Goal: Task Accomplishment & Management: Complete application form

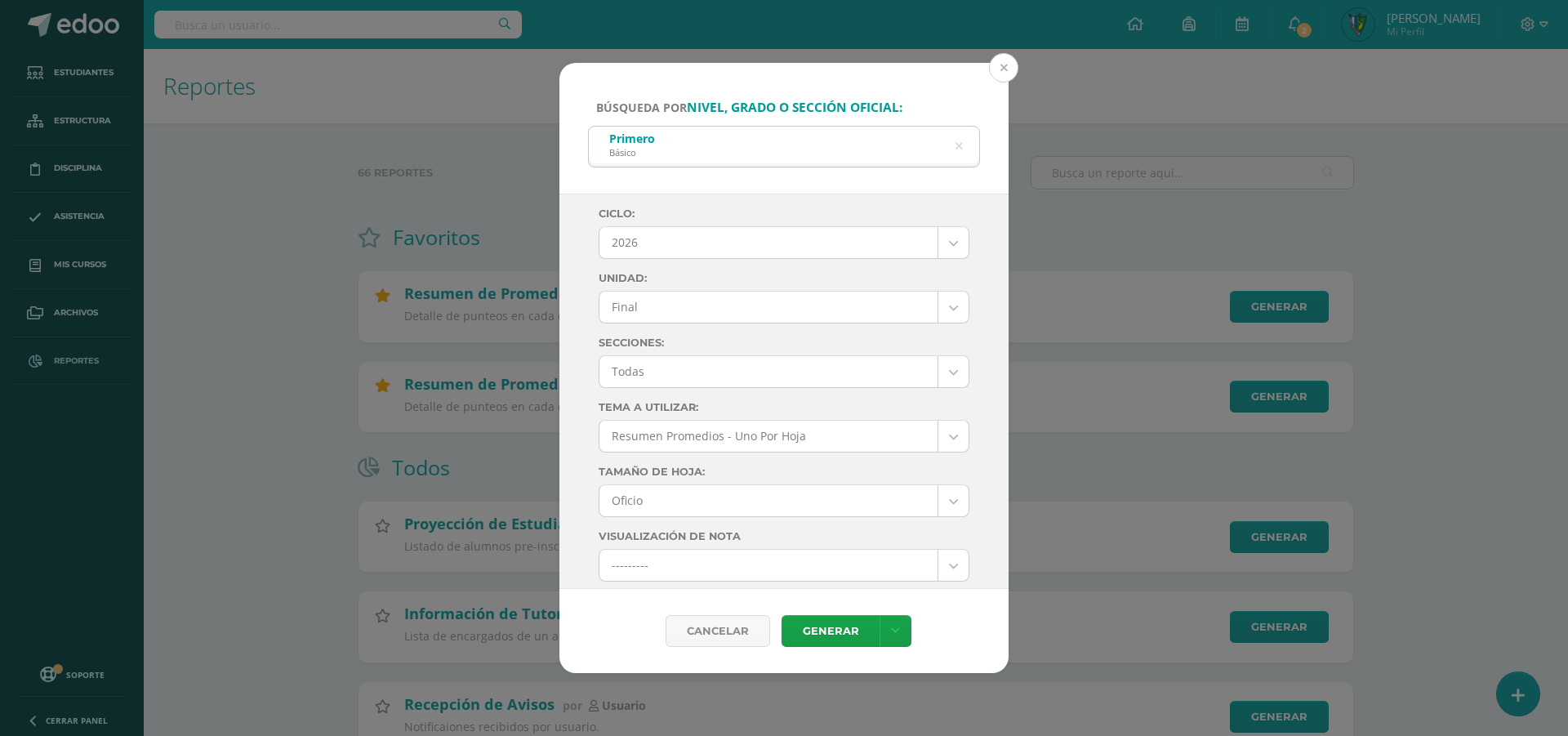
click at [1006, 64] on button at bounding box center [1004, 68] width 30 height 30
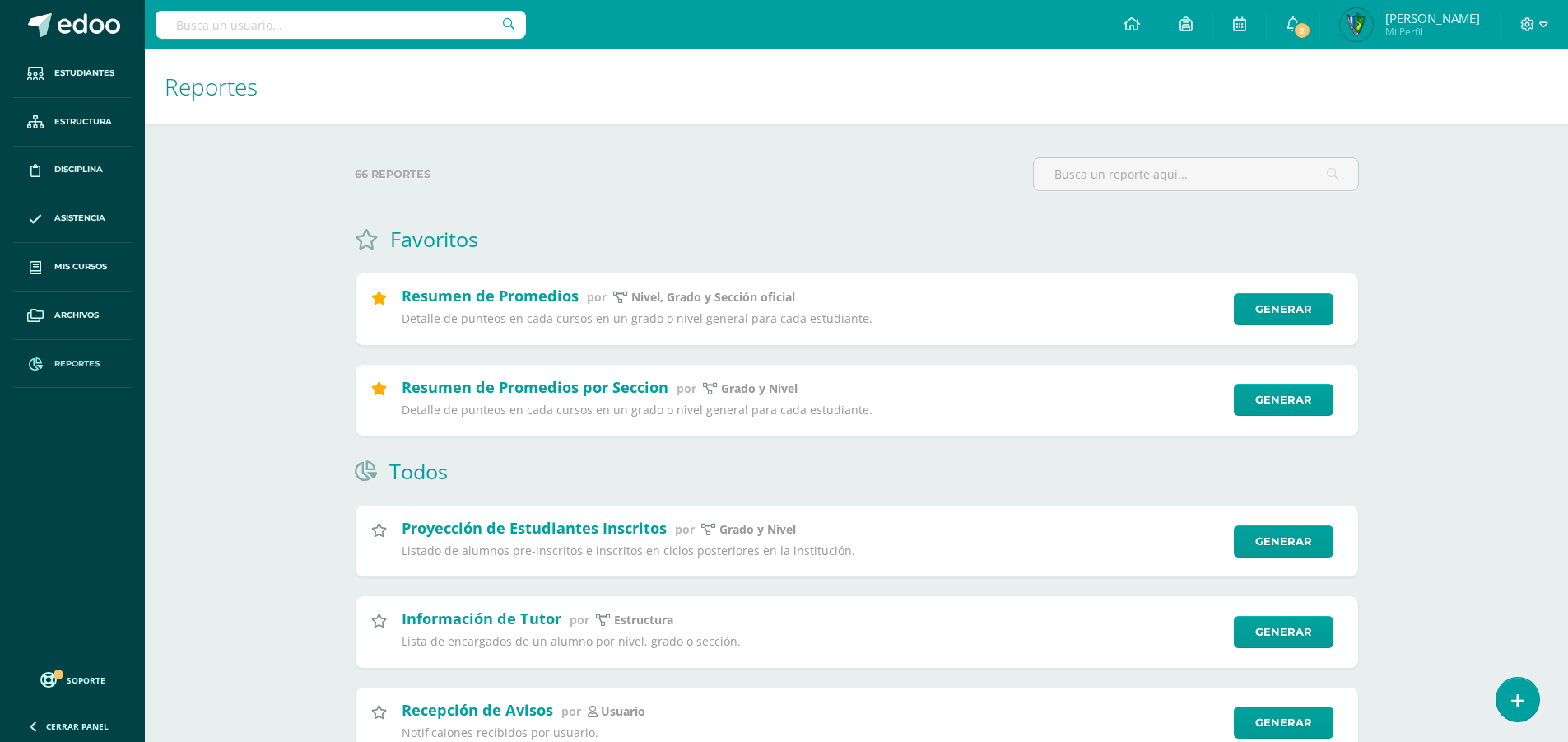
click at [330, 14] on input "text" at bounding box center [341, 24] width 371 height 28
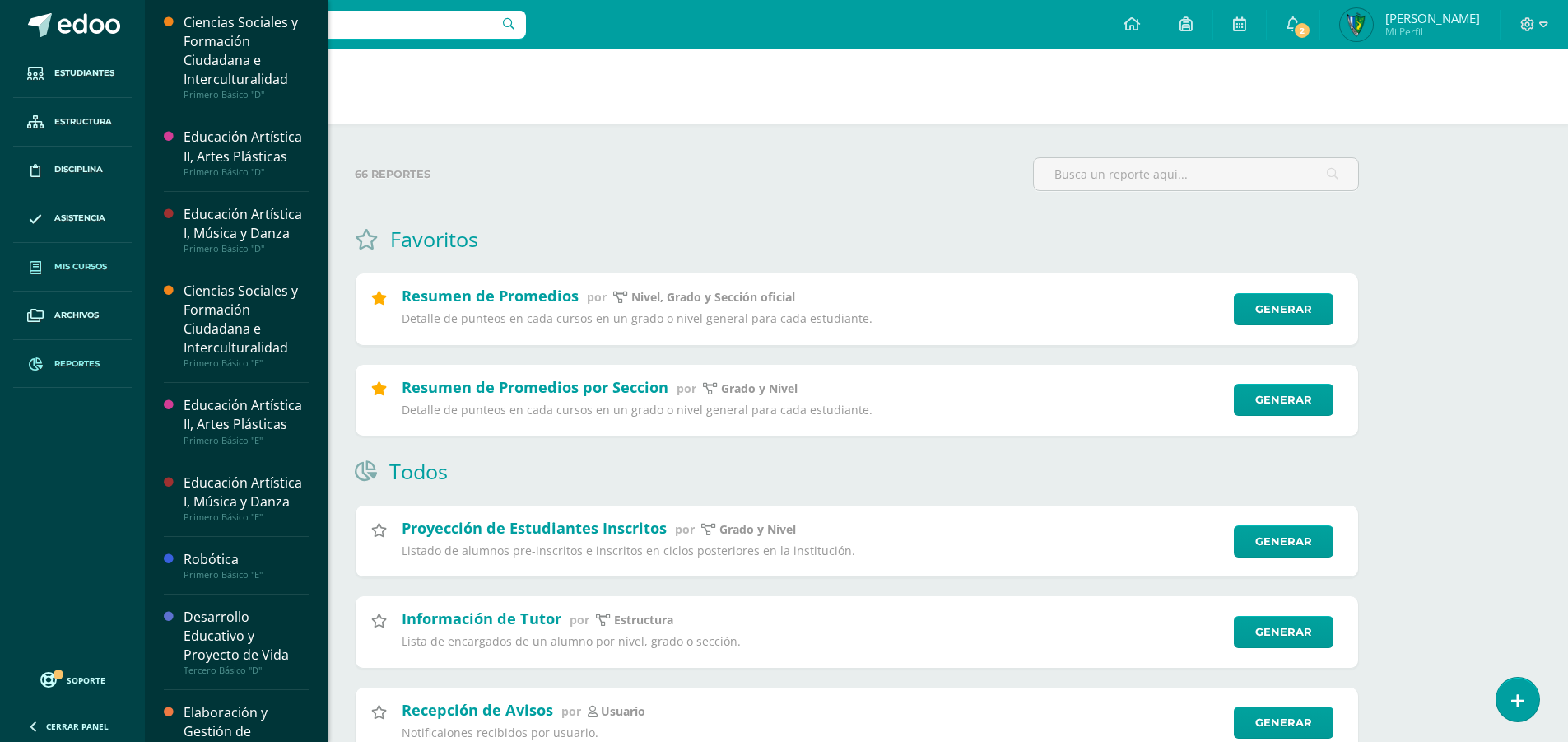
click at [79, 276] on link "Mis cursos" at bounding box center [72, 267] width 118 height 48
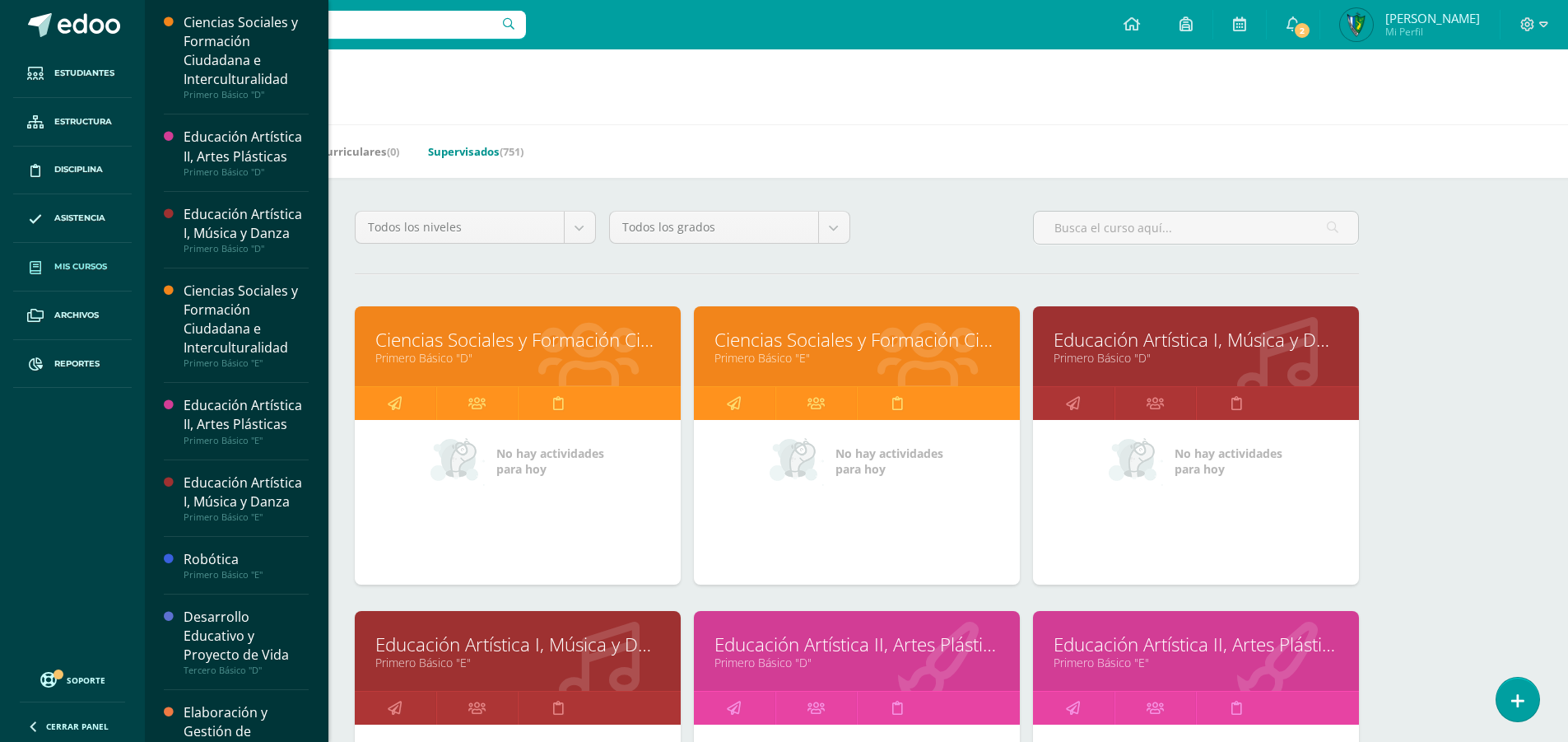
click at [521, 149] on span "(751)" at bounding box center [511, 151] width 24 height 14
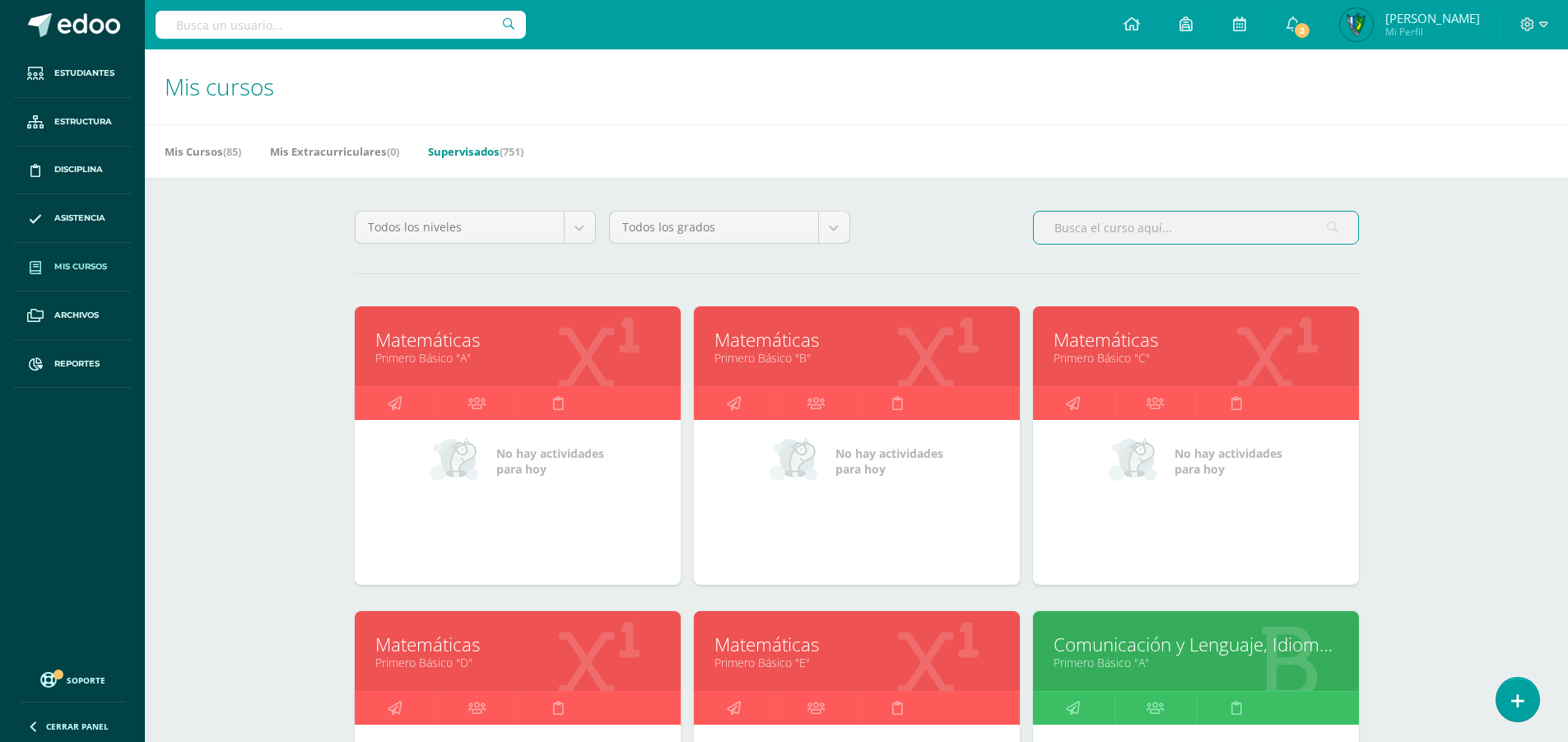
click at [1094, 234] on input "text" at bounding box center [1195, 227] width 324 height 32
click at [477, 140] on link "Supervisados (751)" at bounding box center [476, 151] width 95 height 26
click at [511, 141] on link "Supervisados (751)" at bounding box center [469, 151] width 95 height 26
click at [1177, 221] on input "text" at bounding box center [1195, 227] width 324 height 32
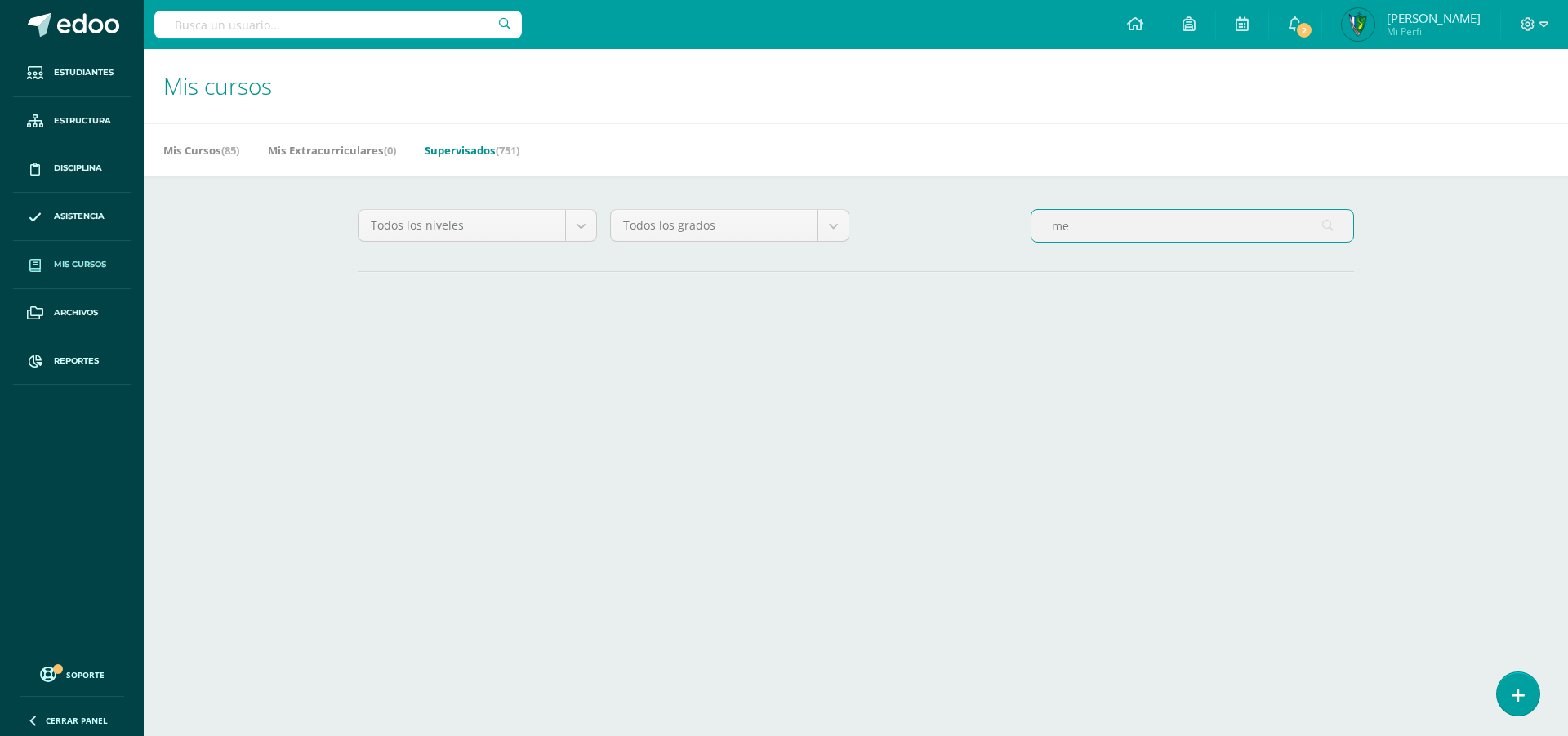
type input "m"
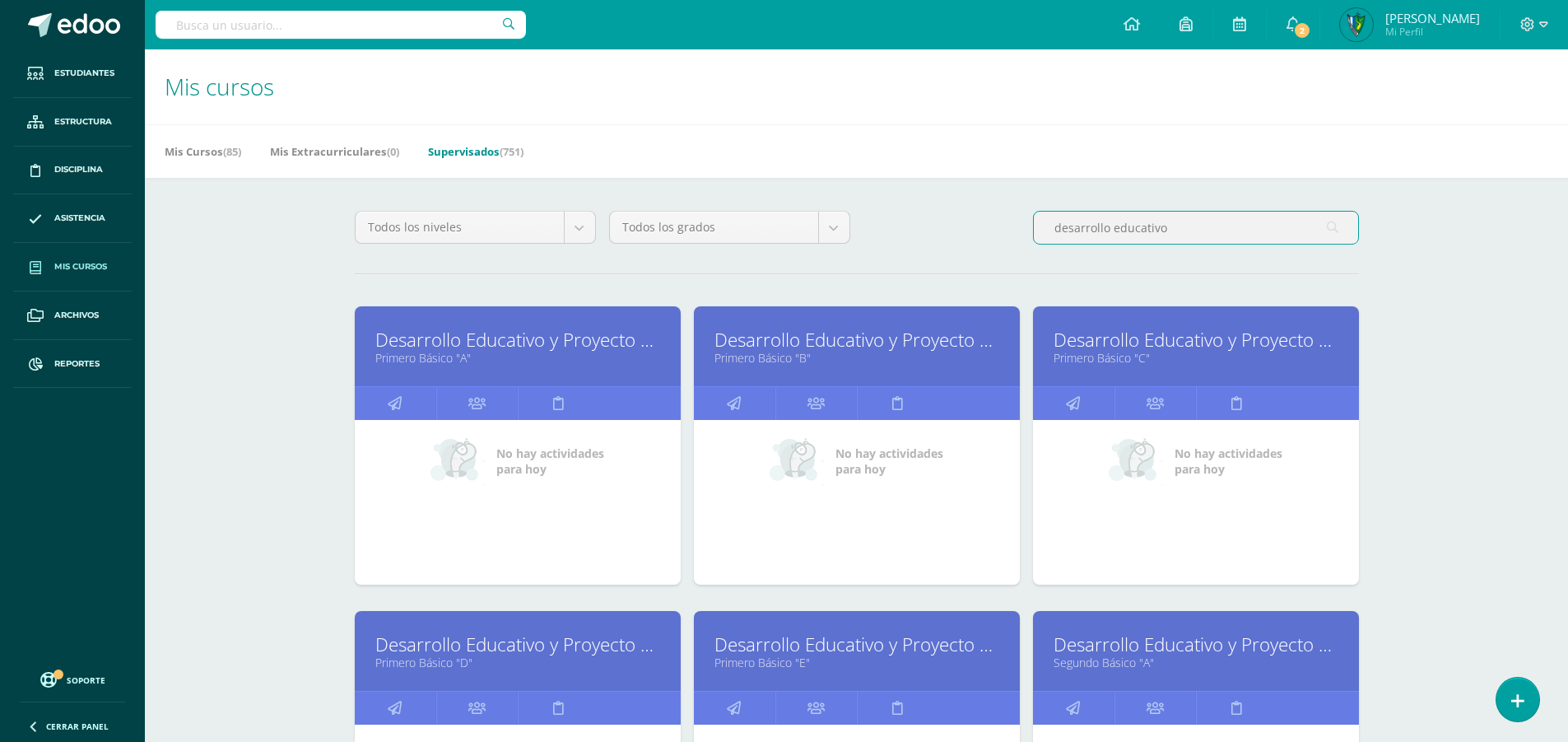
drag, startPoint x: 1173, startPoint y: 224, endPoint x: 1009, endPoint y: 224, distance: 164.0
click at [1009, 224] on div "Todos los niveles Todos los niveles Primaria Complementaria Bachillerato en CCL…" at bounding box center [857, 234] width 1017 height 47
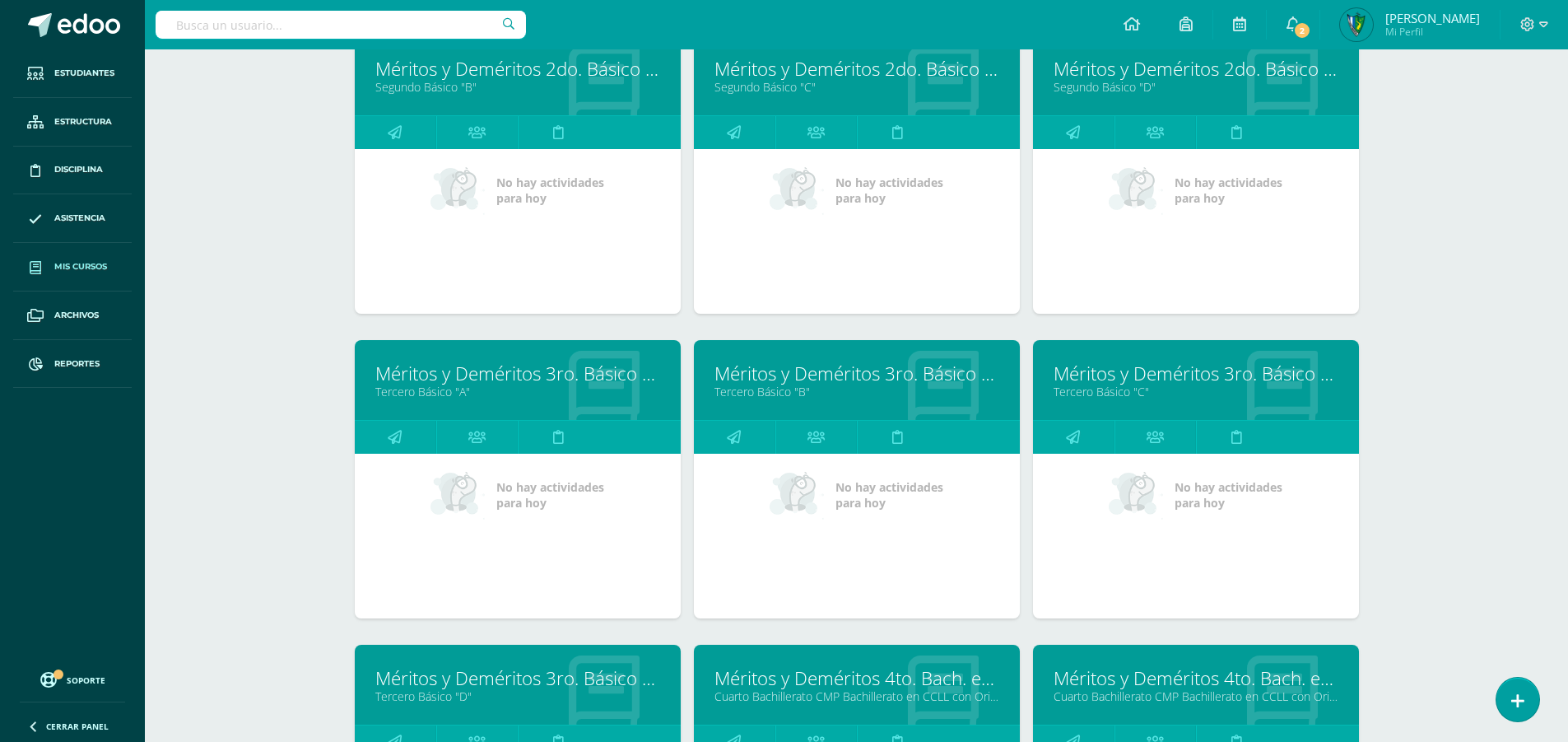
scroll to position [993, 0]
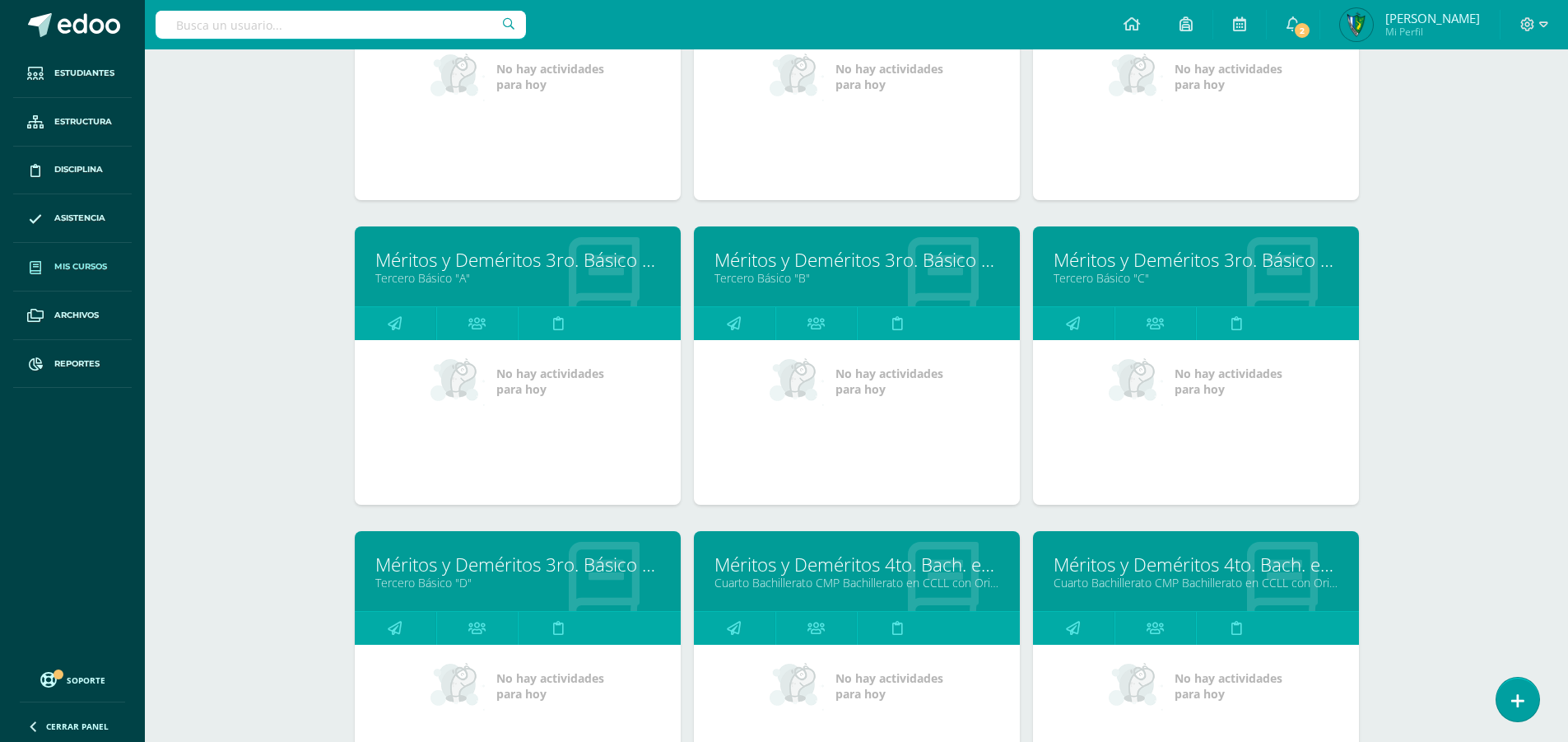
type input "meritos y demeritos"
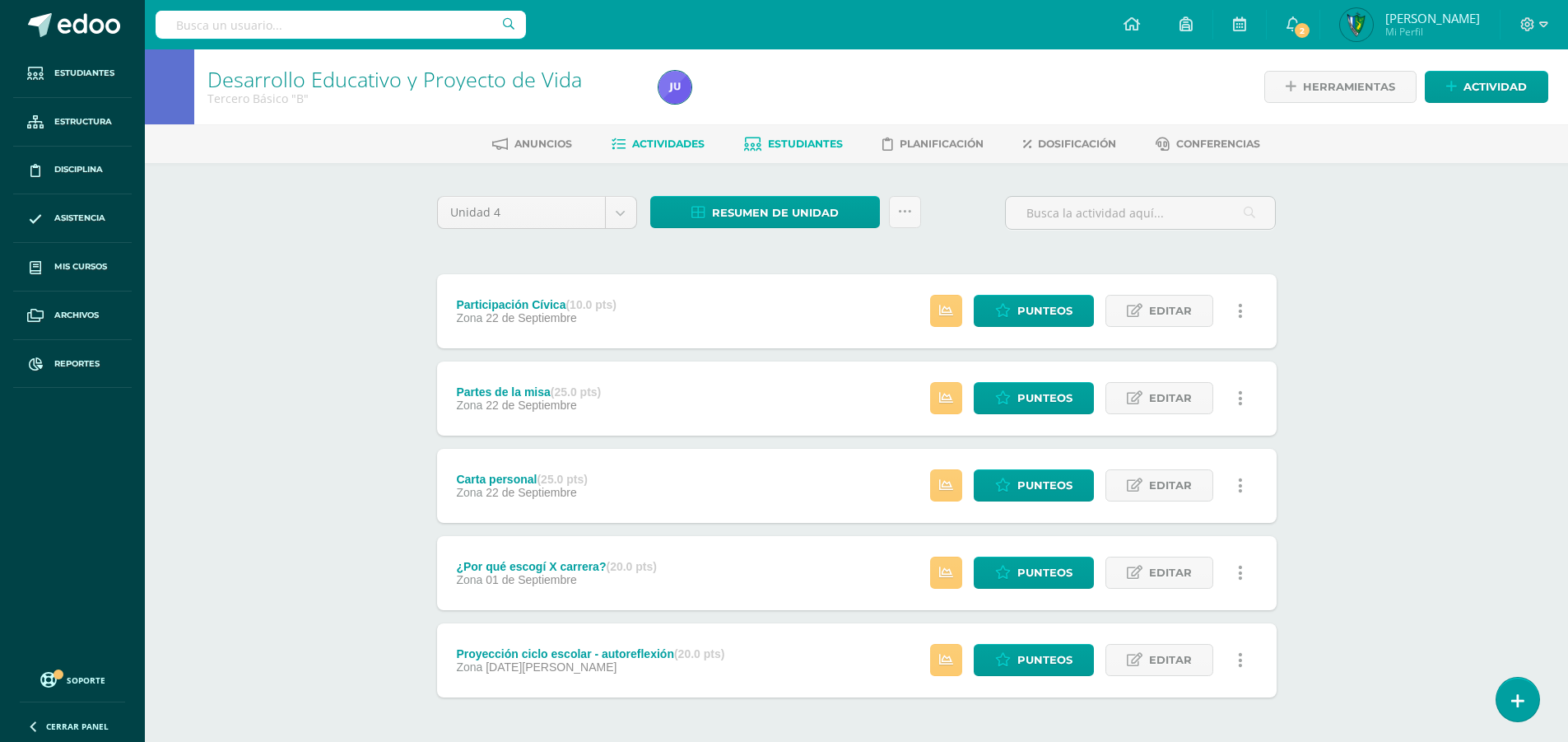
click at [788, 145] on span "Estudiantes" at bounding box center [806, 143] width 75 height 13
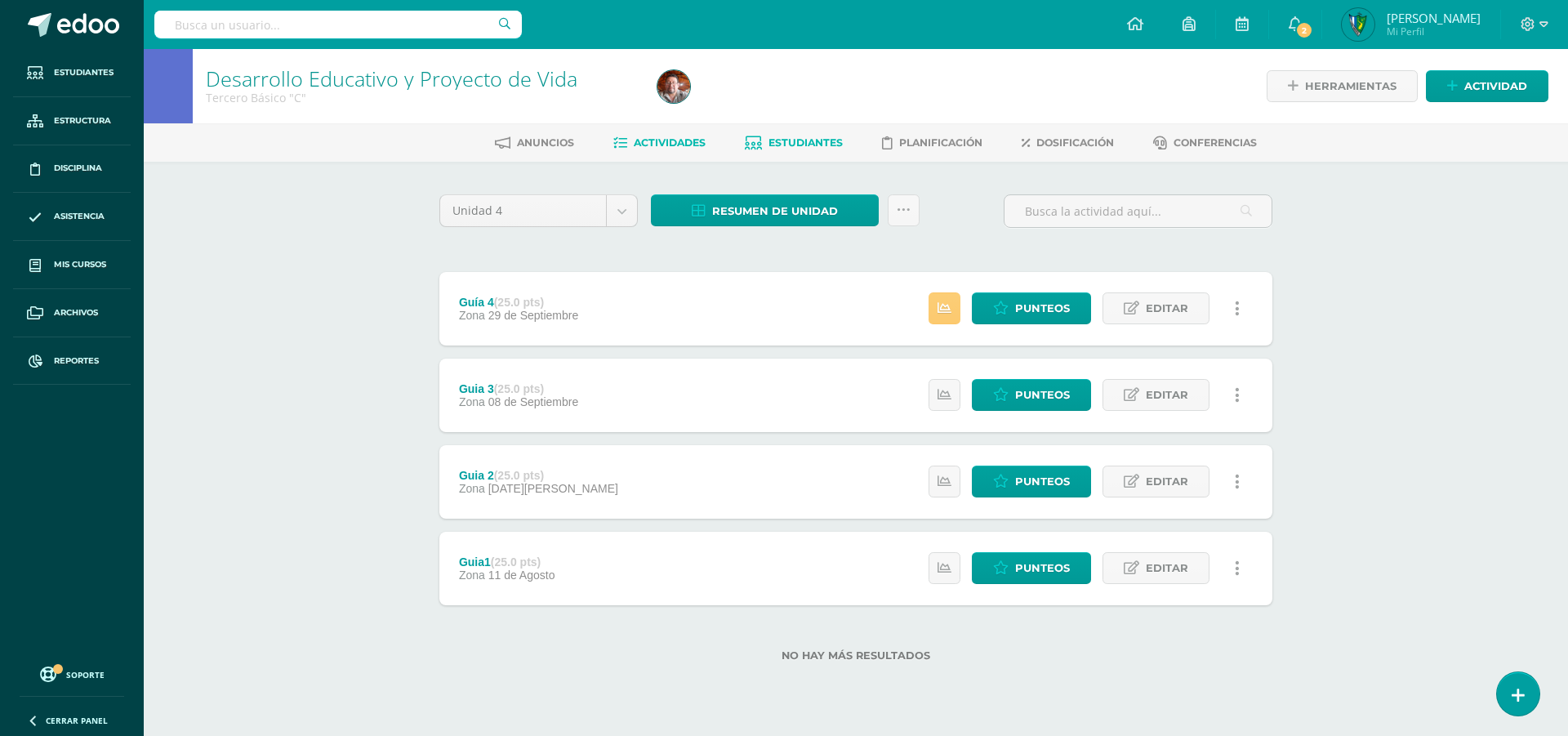
click at [786, 138] on span "Estudiantes" at bounding box center [806, 142] width 74 height 12
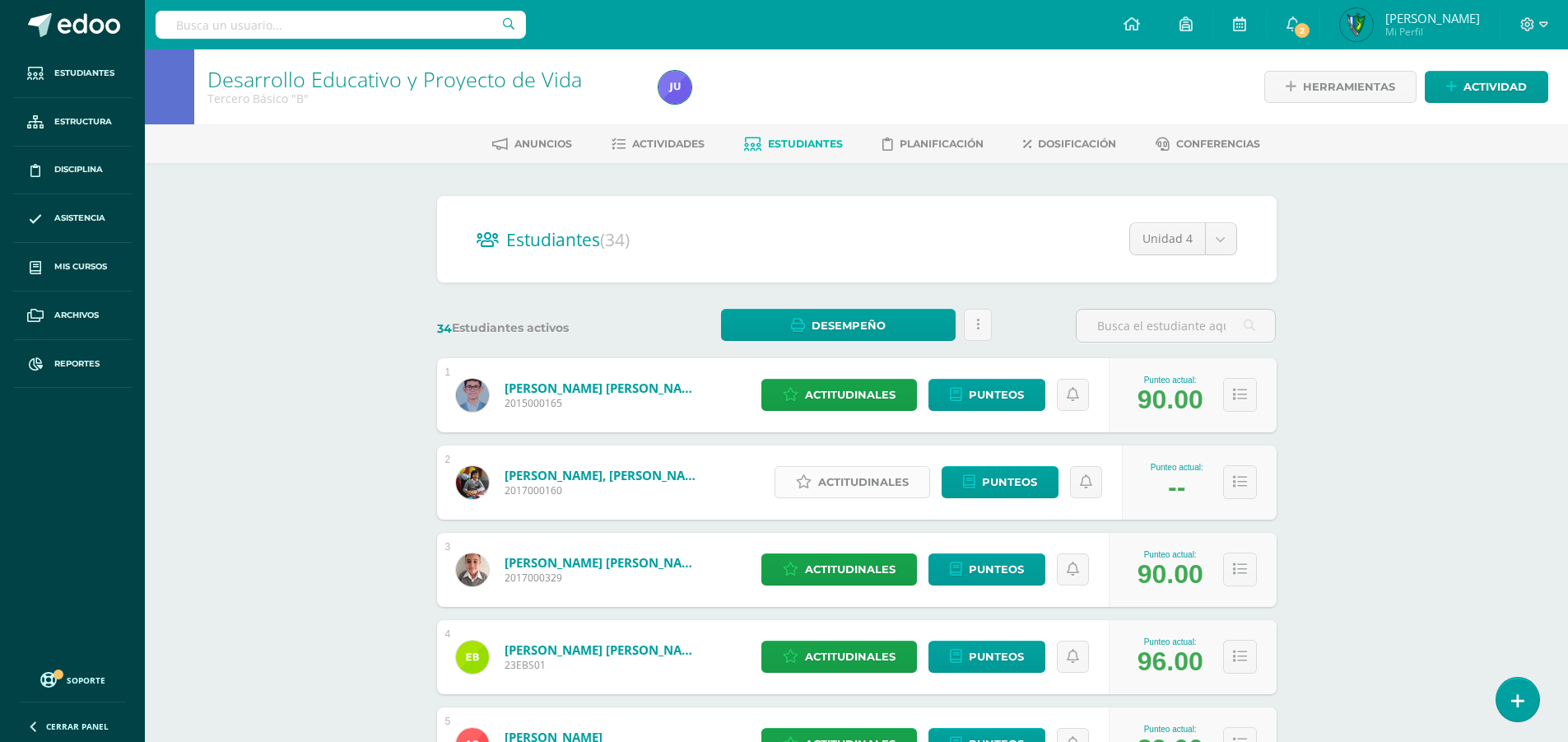
click at [862, 473] on span "Actitudinales" at bounding box center [863, 482] width 90 height 31
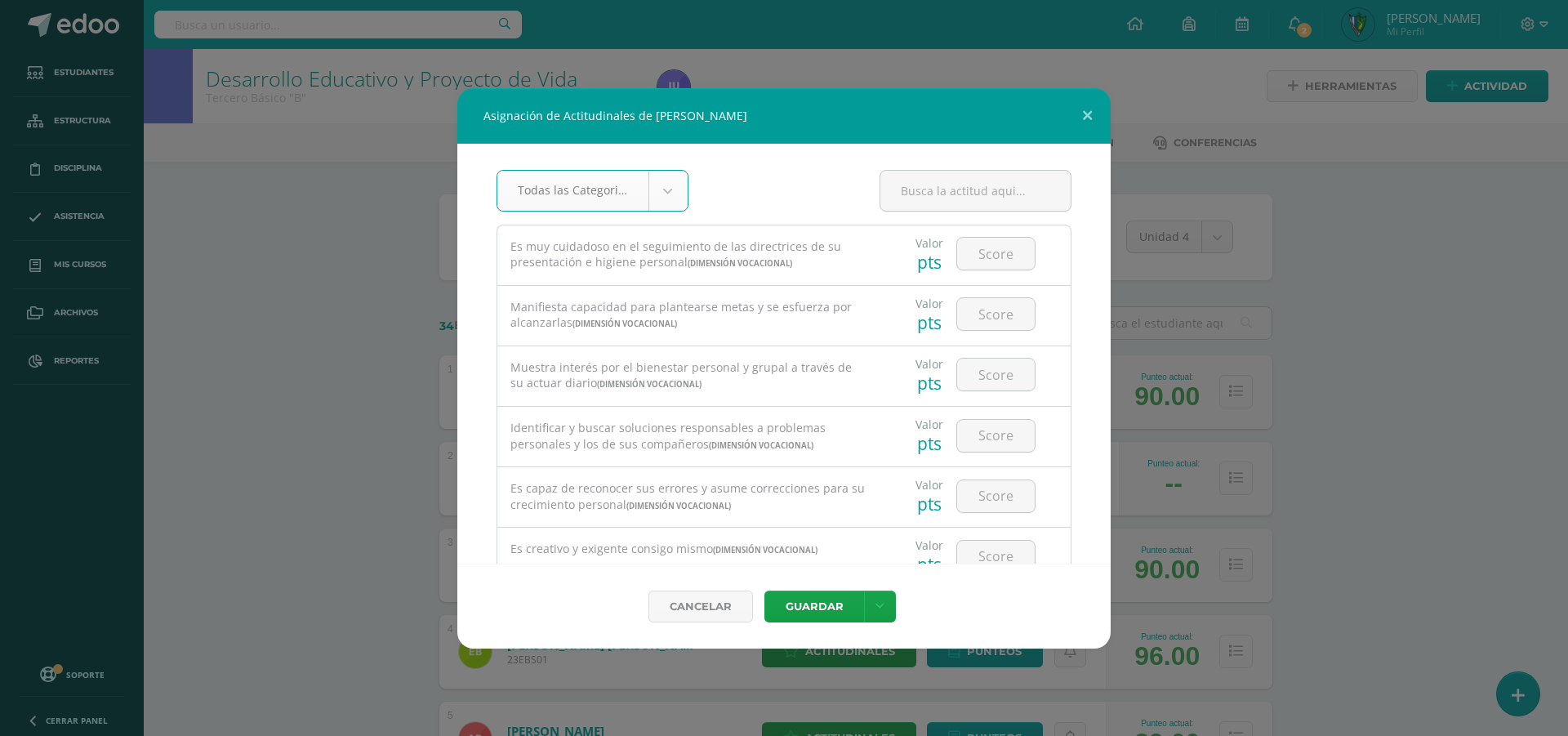
click at [1002, 274] on div at bounding box center [996, 254] width 93 height 57
click at [1002, 263] on input "number" at bounding box center [995, 253] width 77 height 32
type input "3"
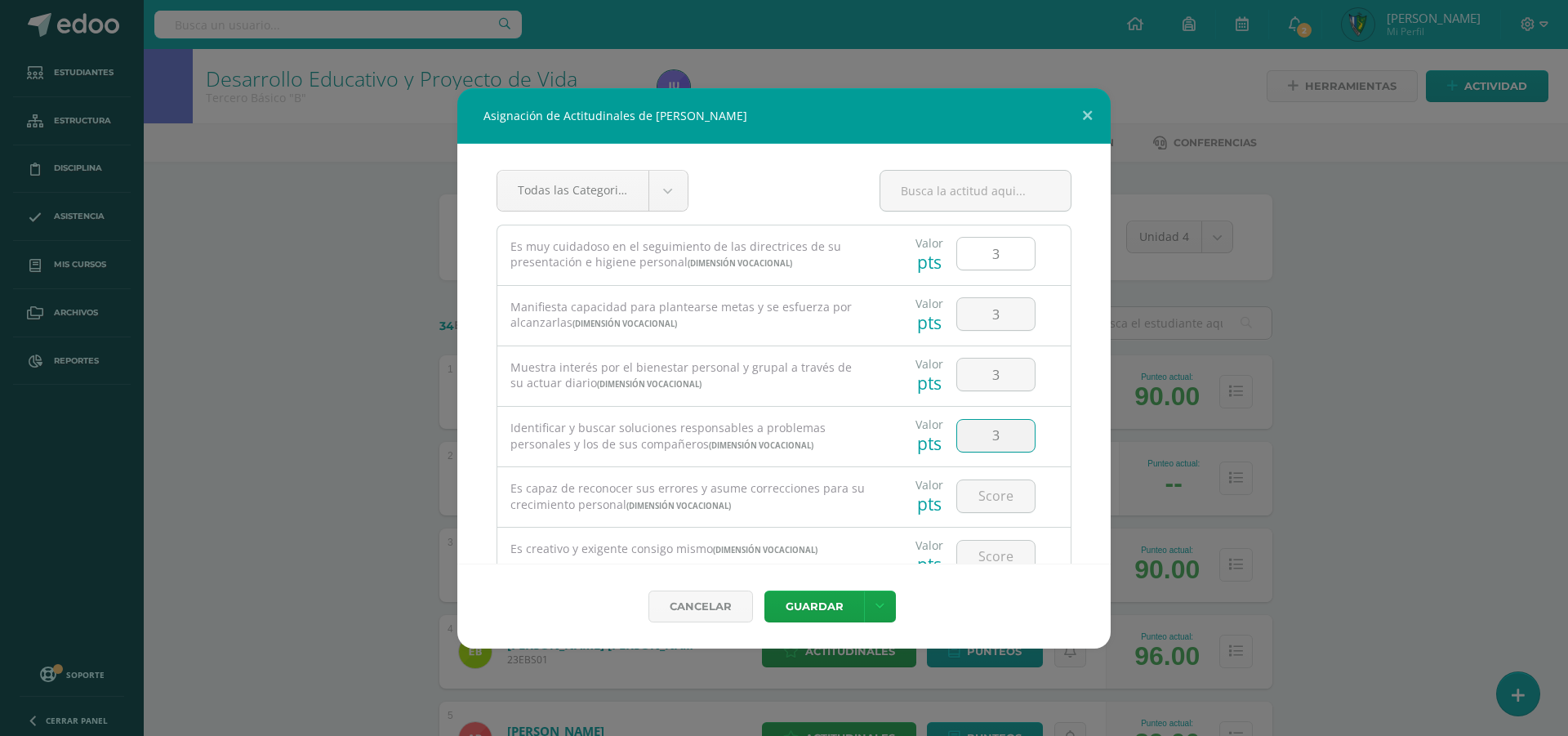
type input "3"
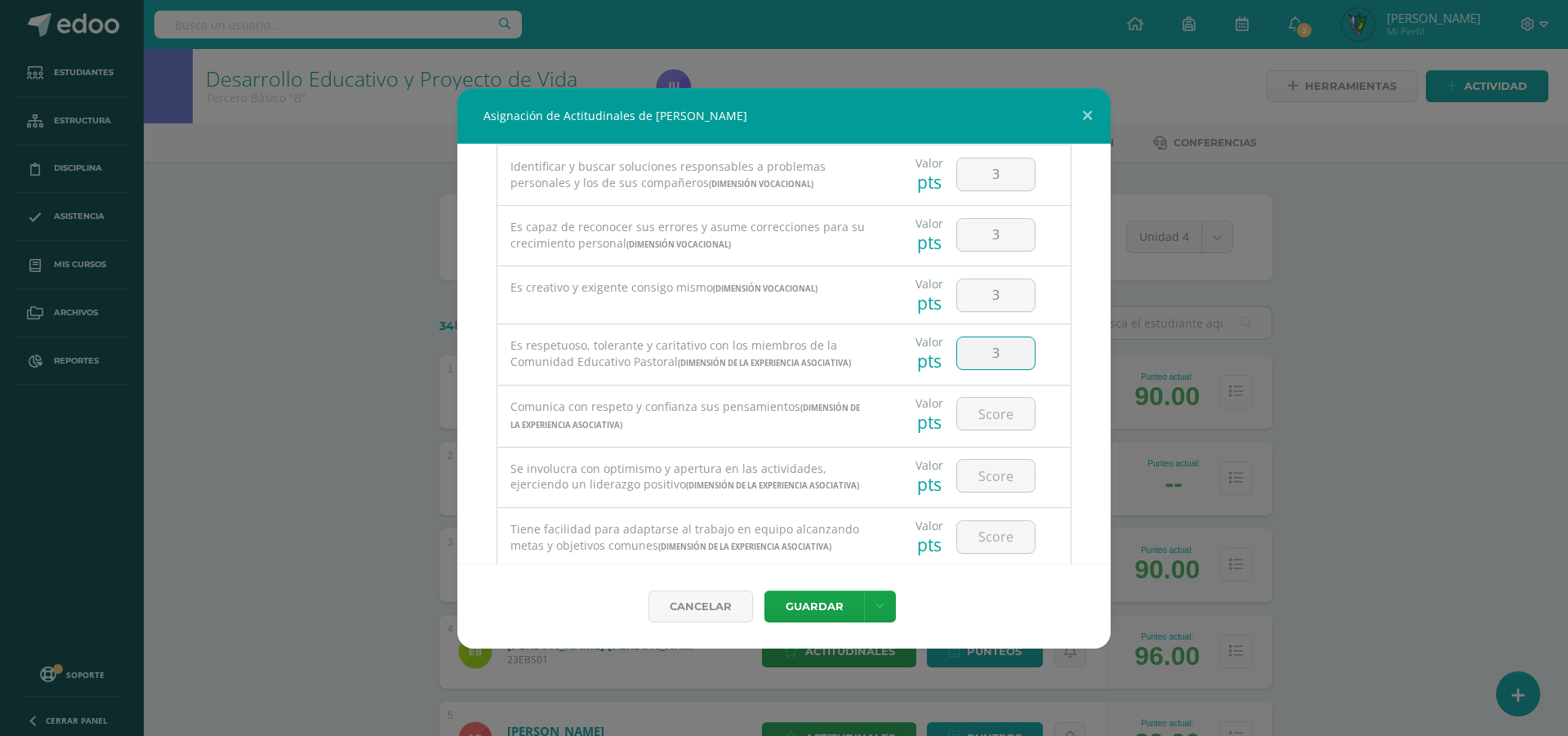
type input "3"
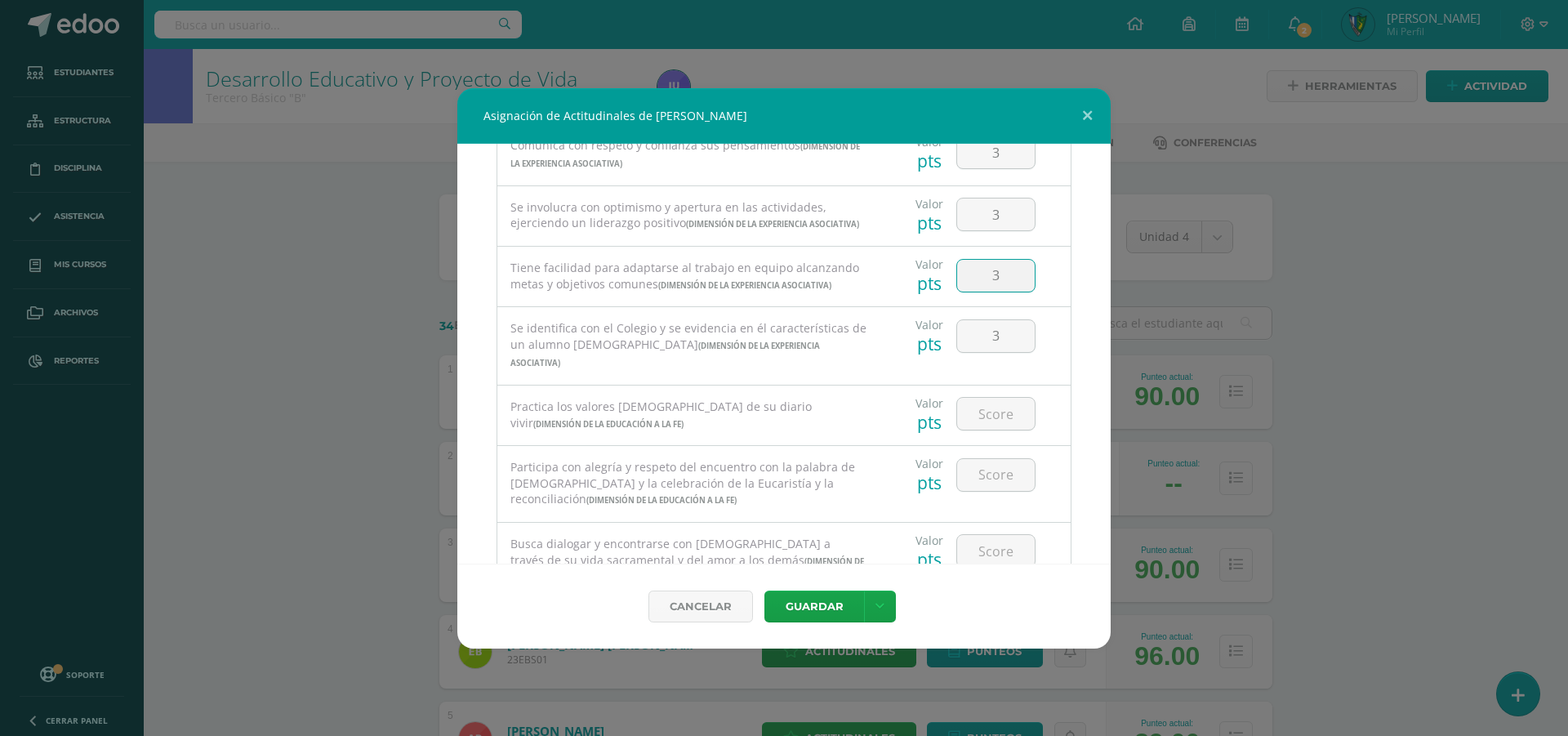
type input "3"
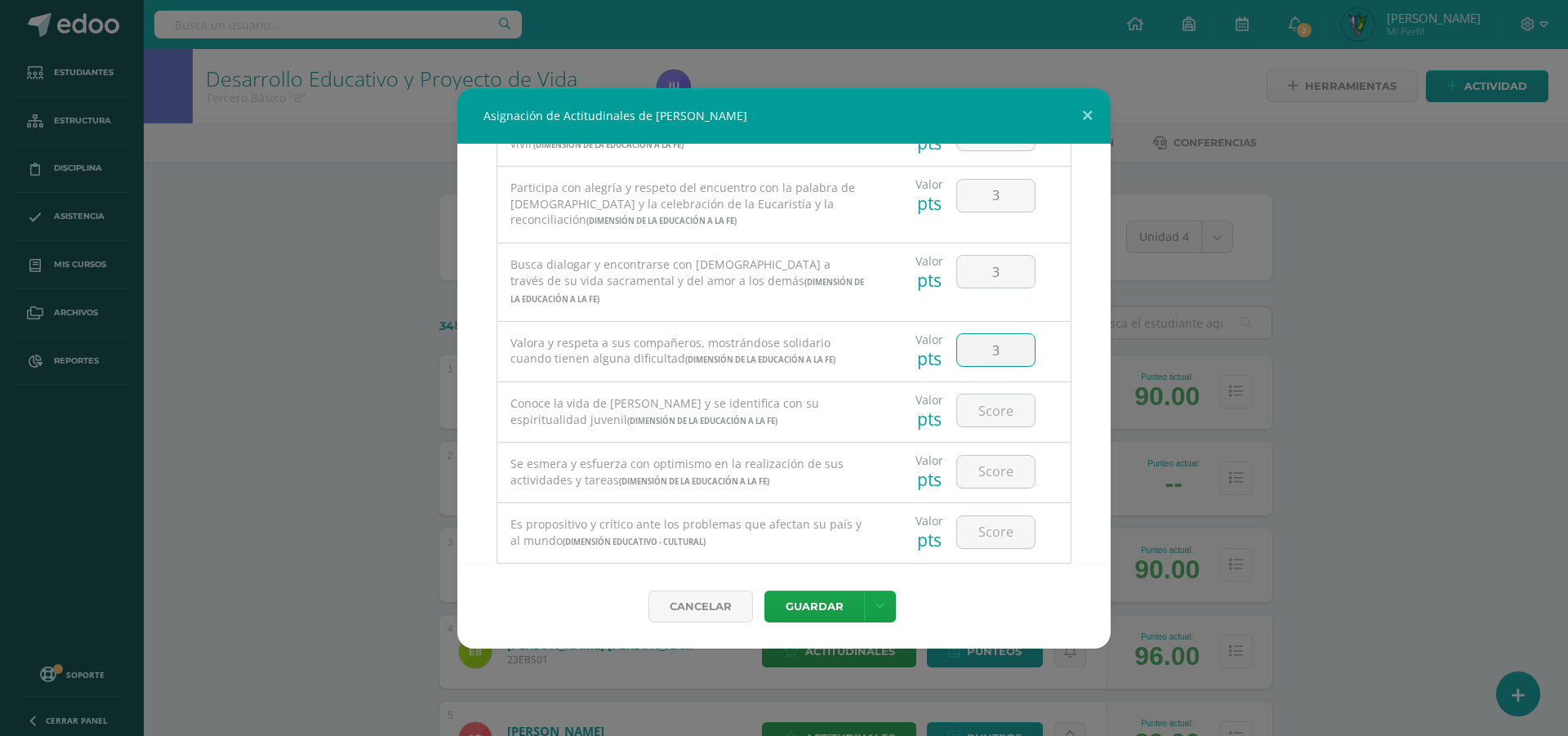
type input "3"
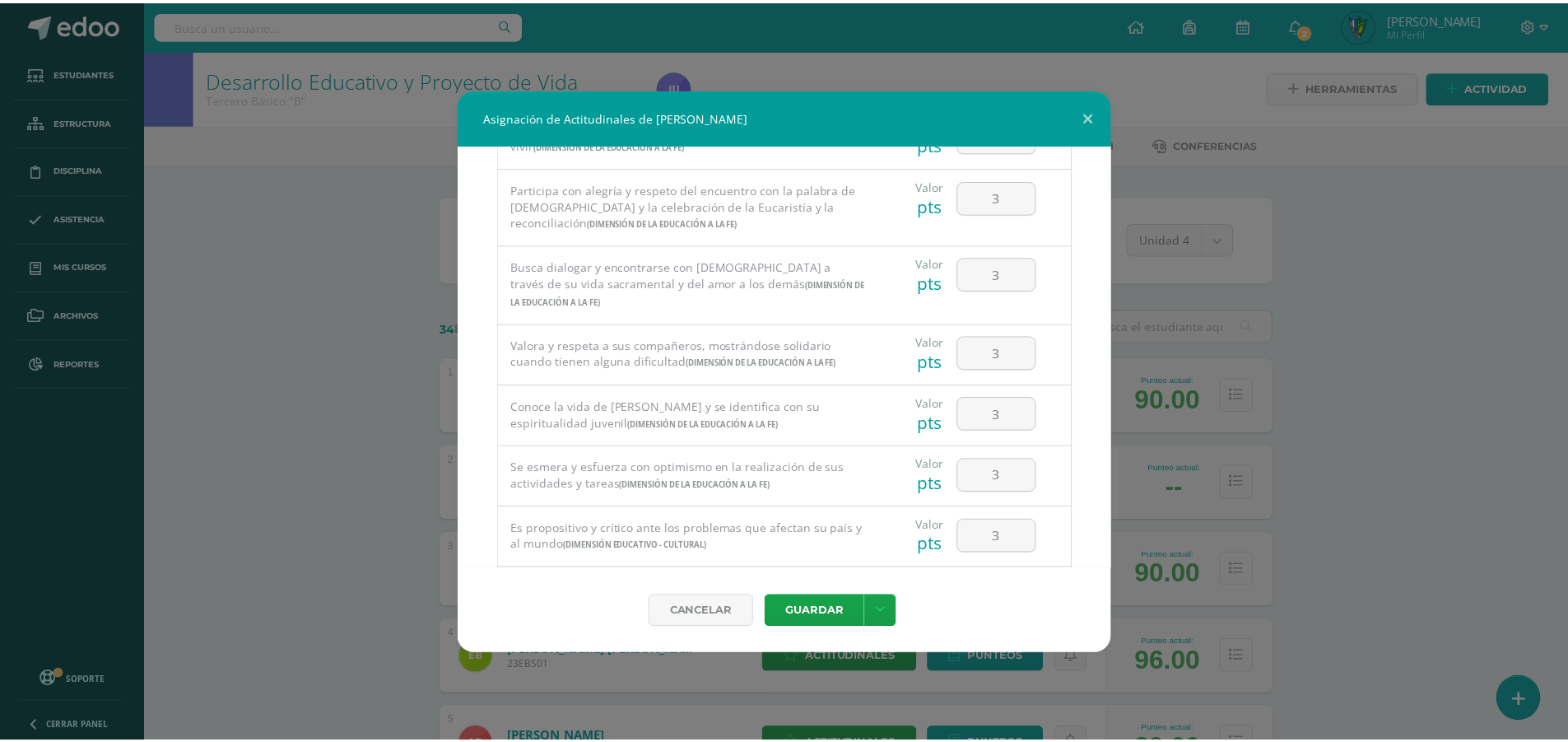
scroll to position [1053, 0]
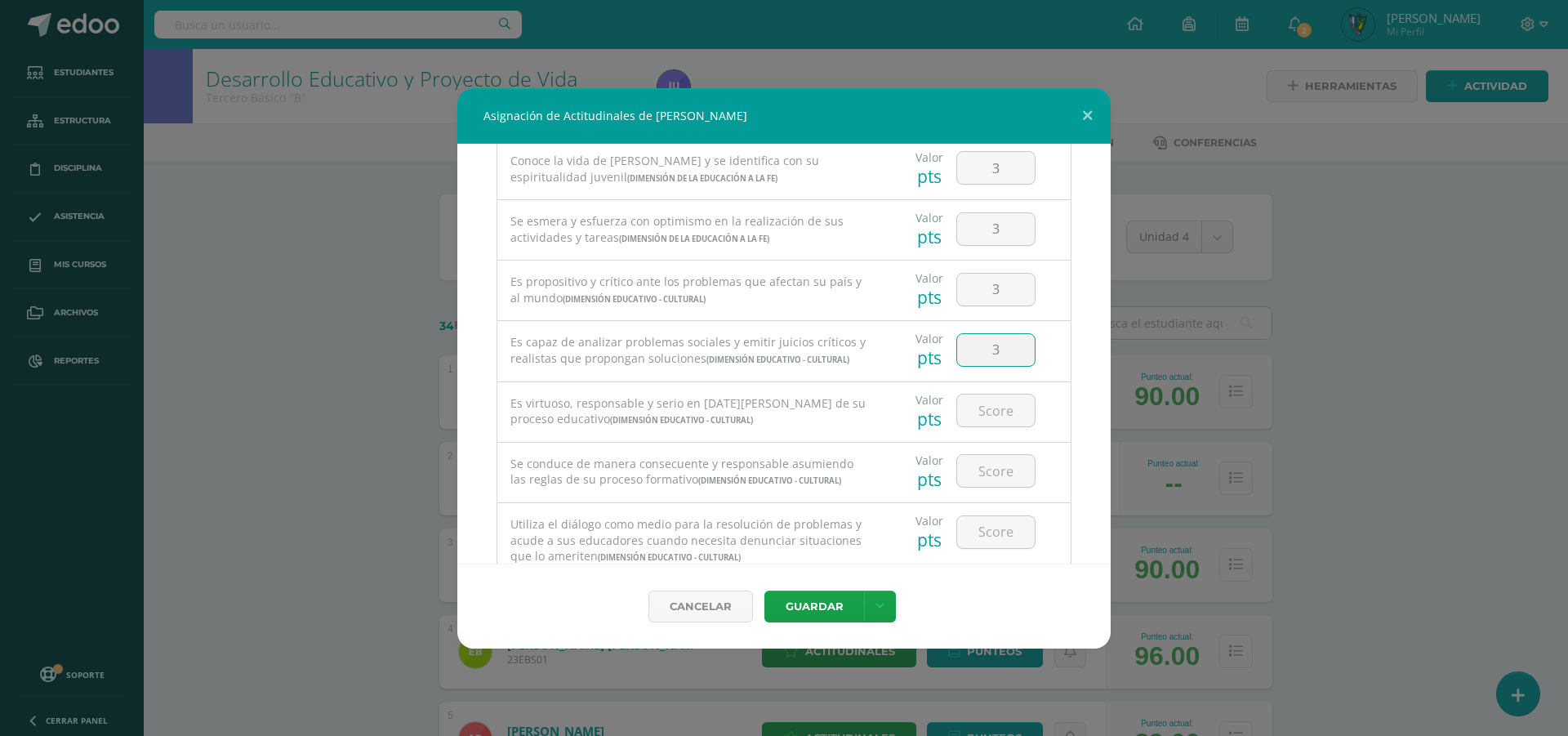
type input "3"
click at [833, 593] on button "Guardar" at bounding box center [815, 605] width 99 height 32
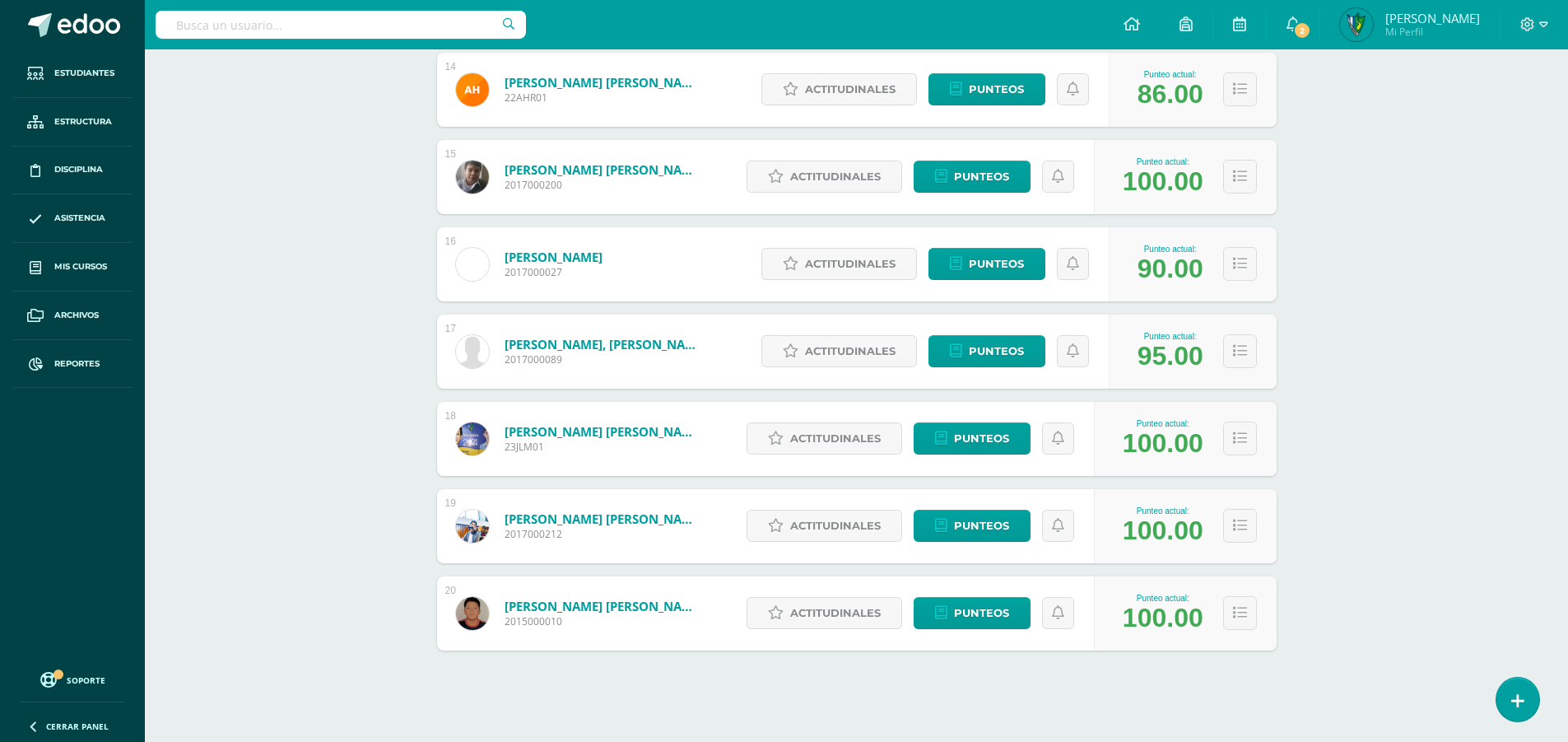
scroll to position [1452, 0]
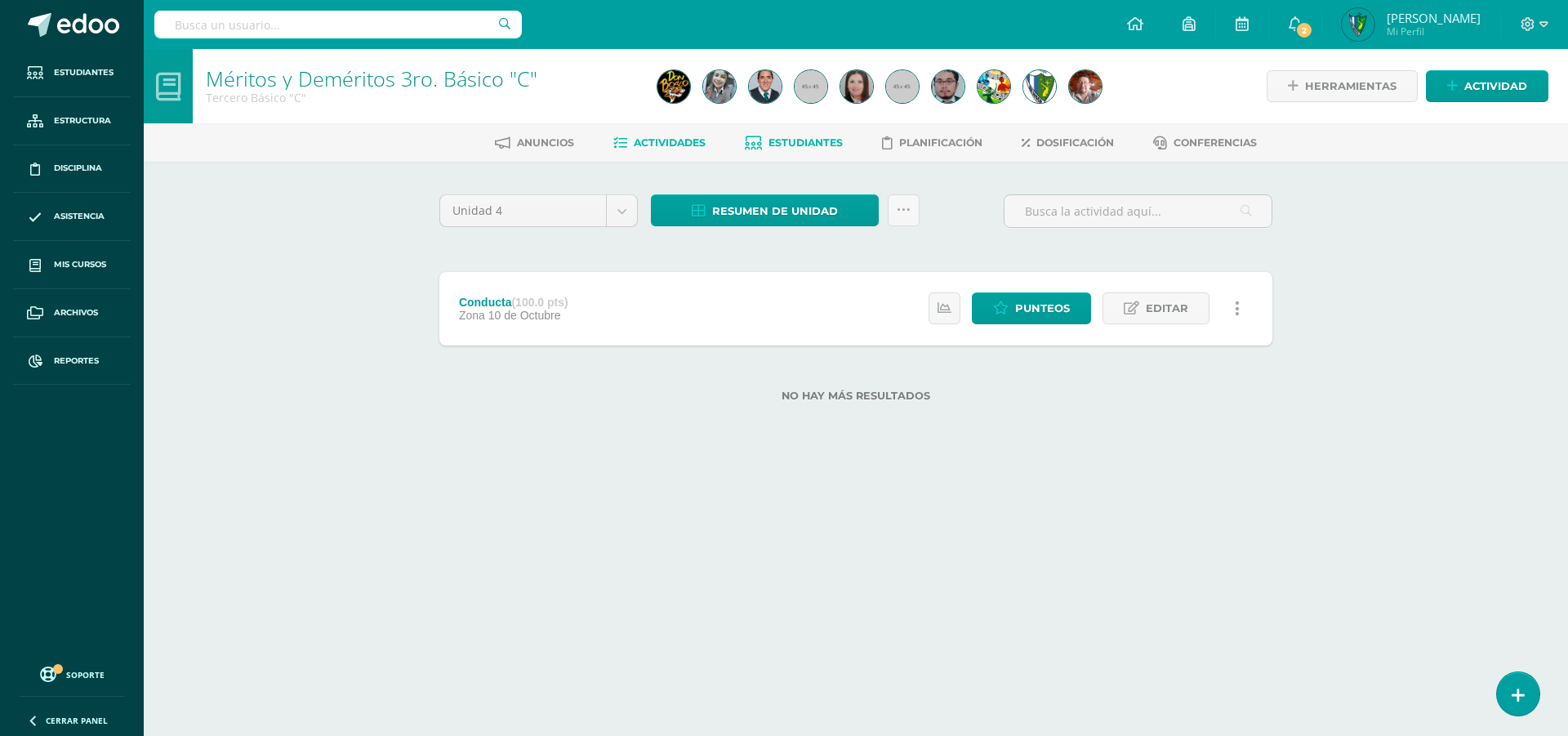
click at [783, 137] on span "Estudiantes" at bounding box center [806, 142] width 74 height 12
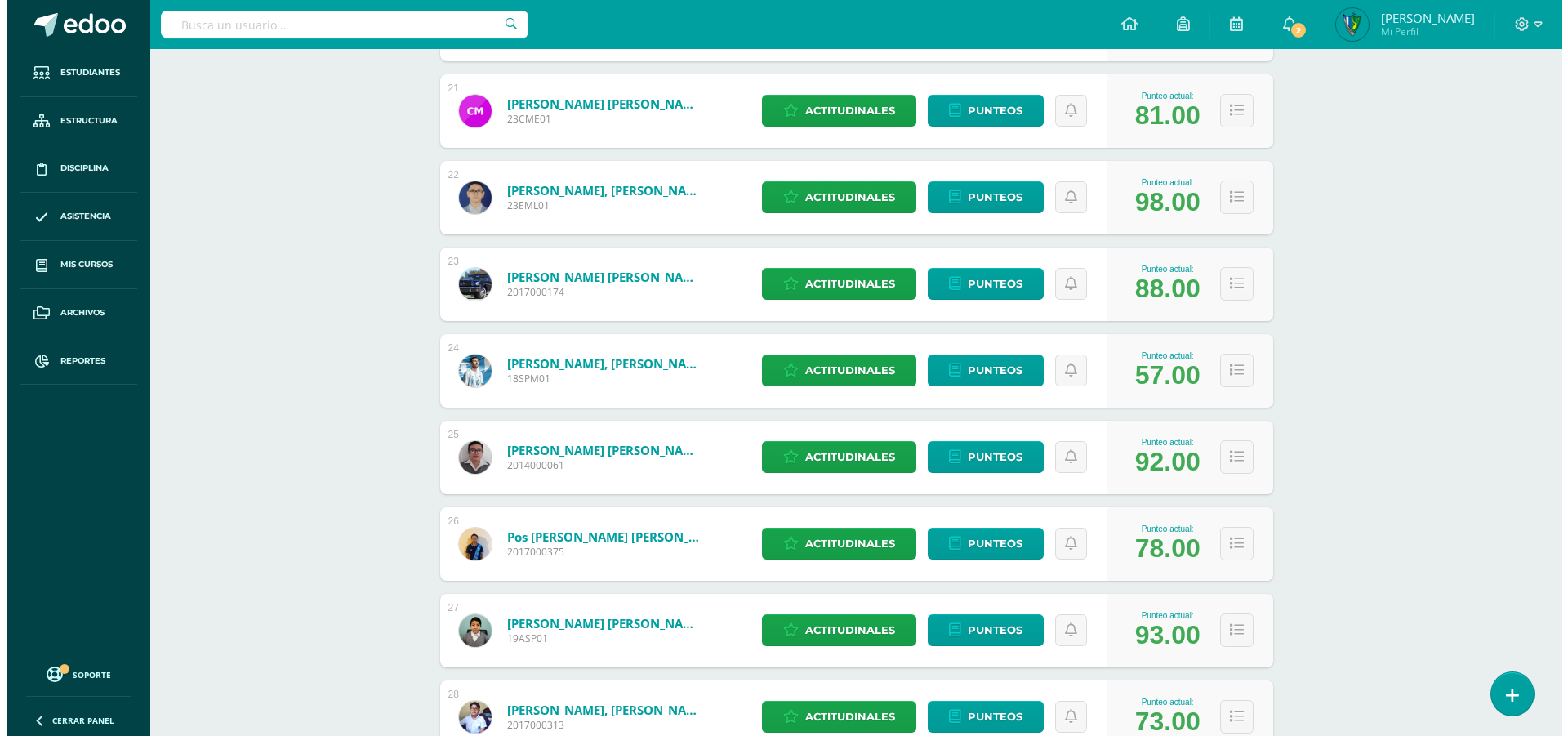
scroll to position [1930, 0]
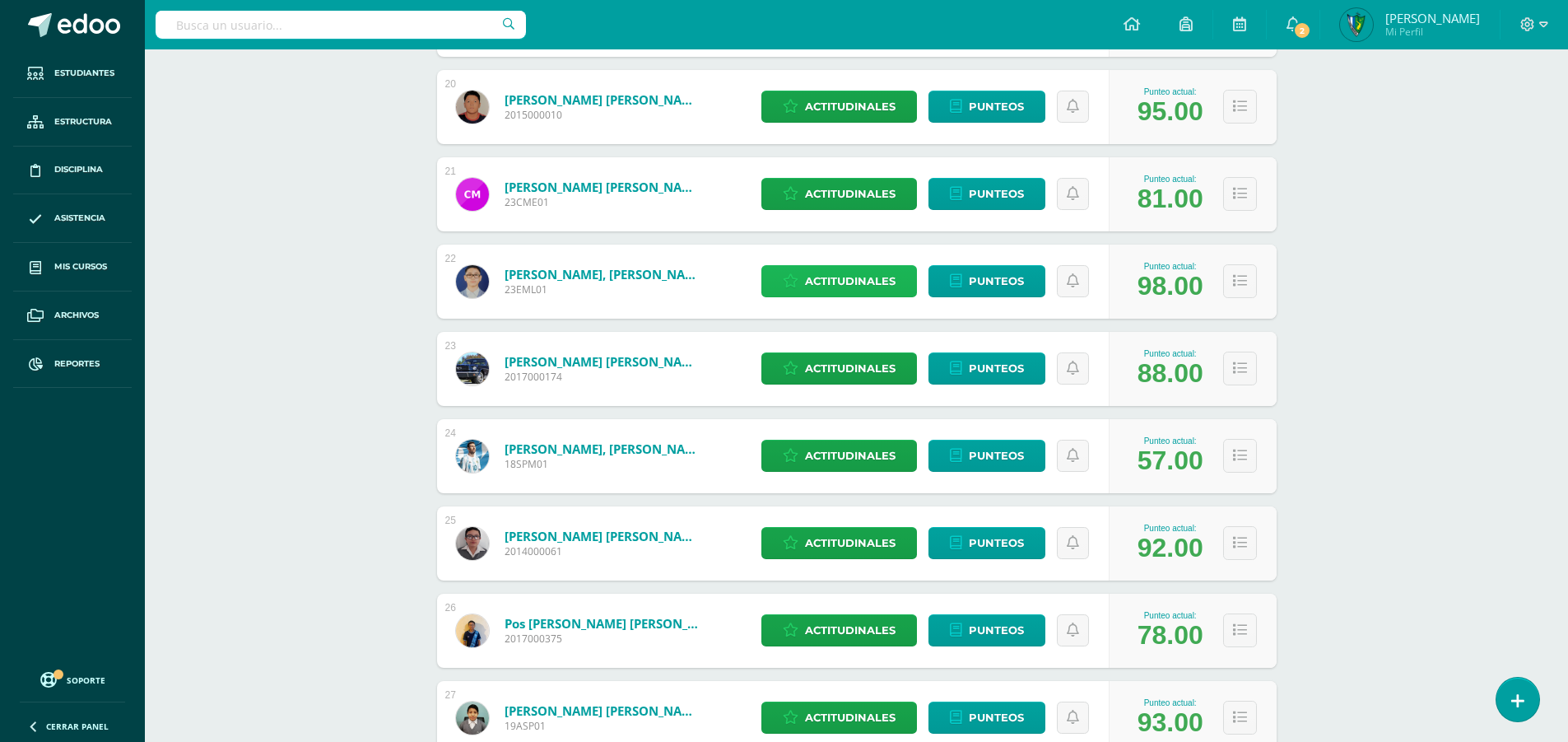
click at [843, 275] on span "Actitudinales" at bounding box center [850, 281] width 90 height 31
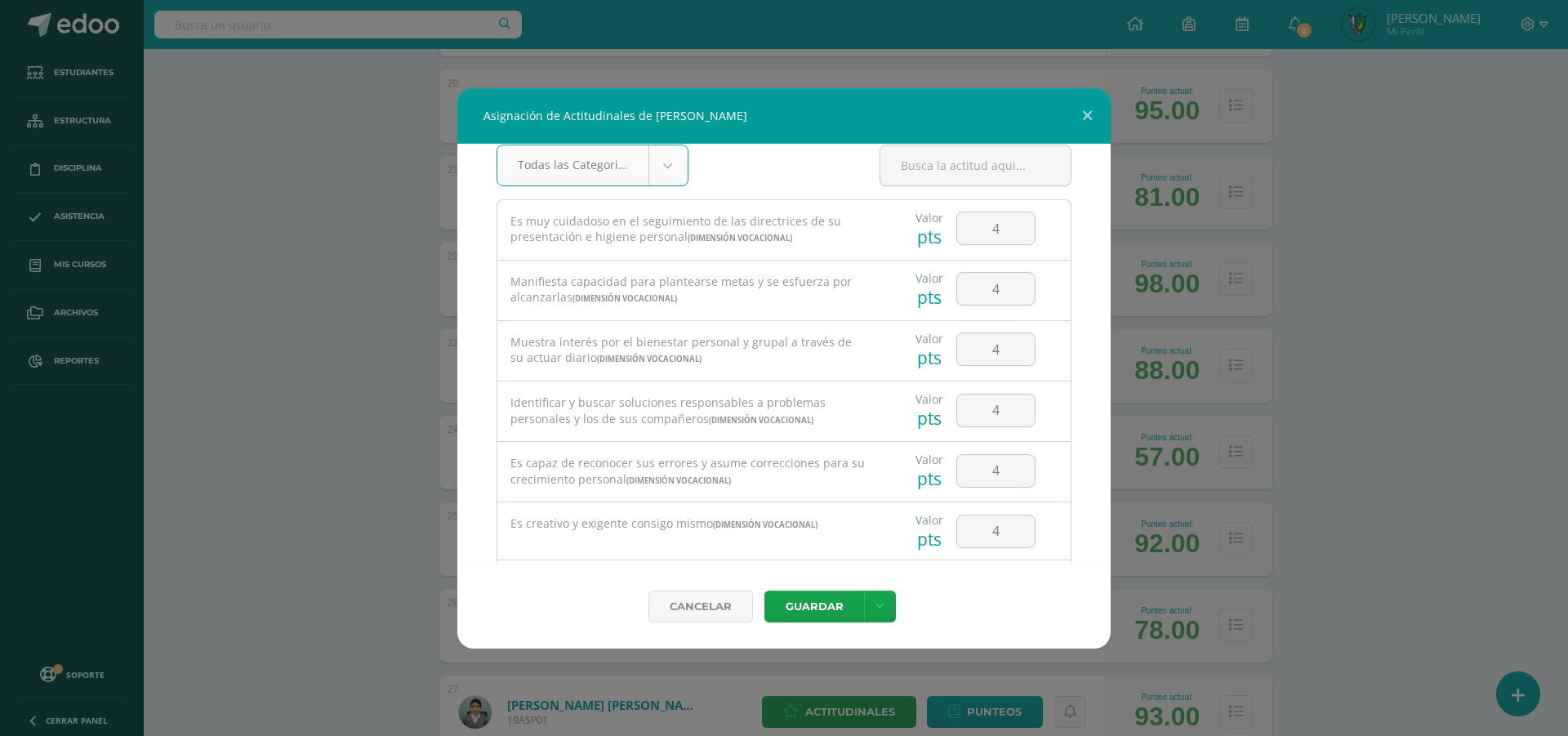
scroll to position [0, 0]
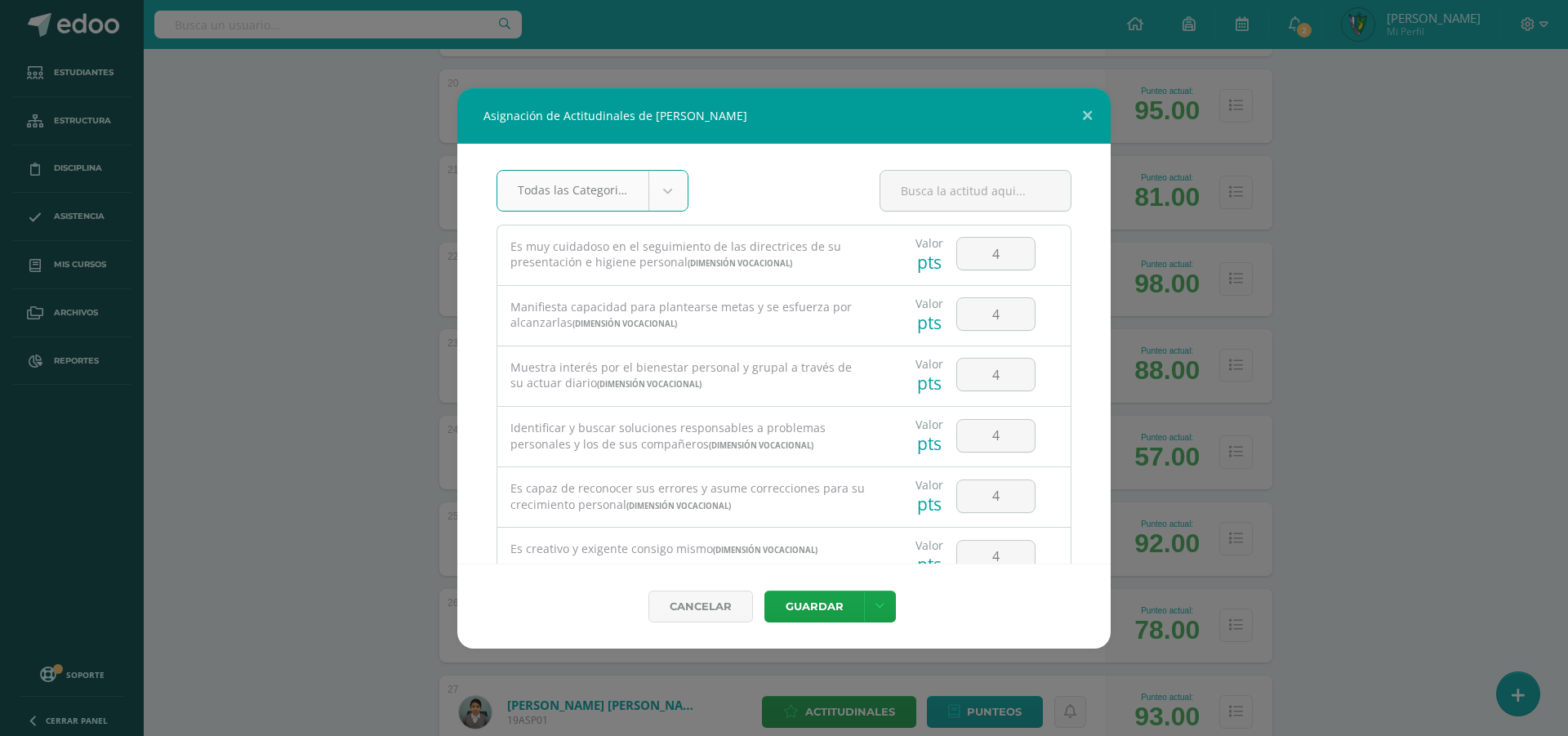
click at [1510, 272] on div "Asignación de Actitudinales de [PERSON_NAME] Todas las Categorias Todas las Cat…" at bounding box center [784, 368] width 1555 height 560
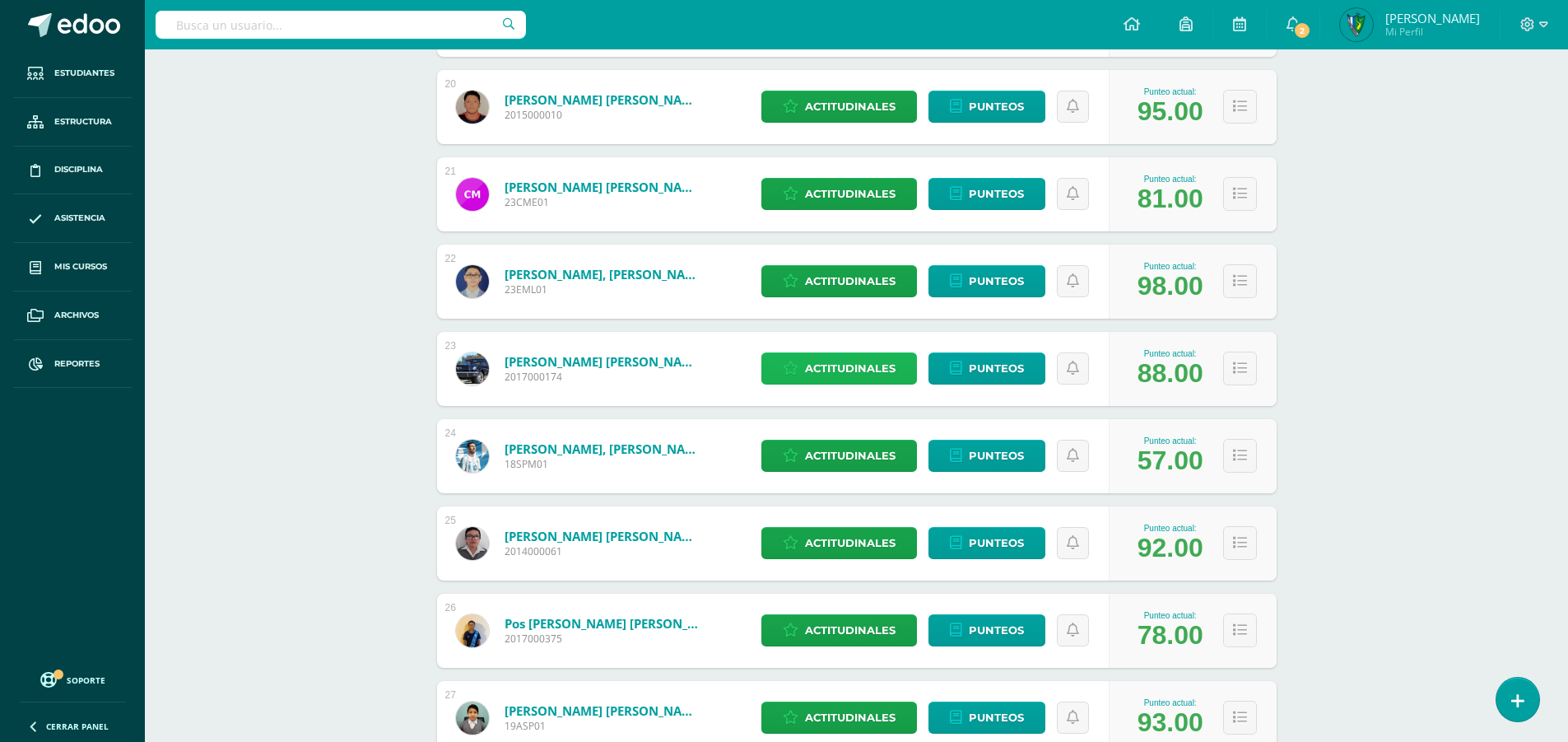
click at [822, 368] on span "Actitudinales" at bounding box center [850, 369] width 90 height 31
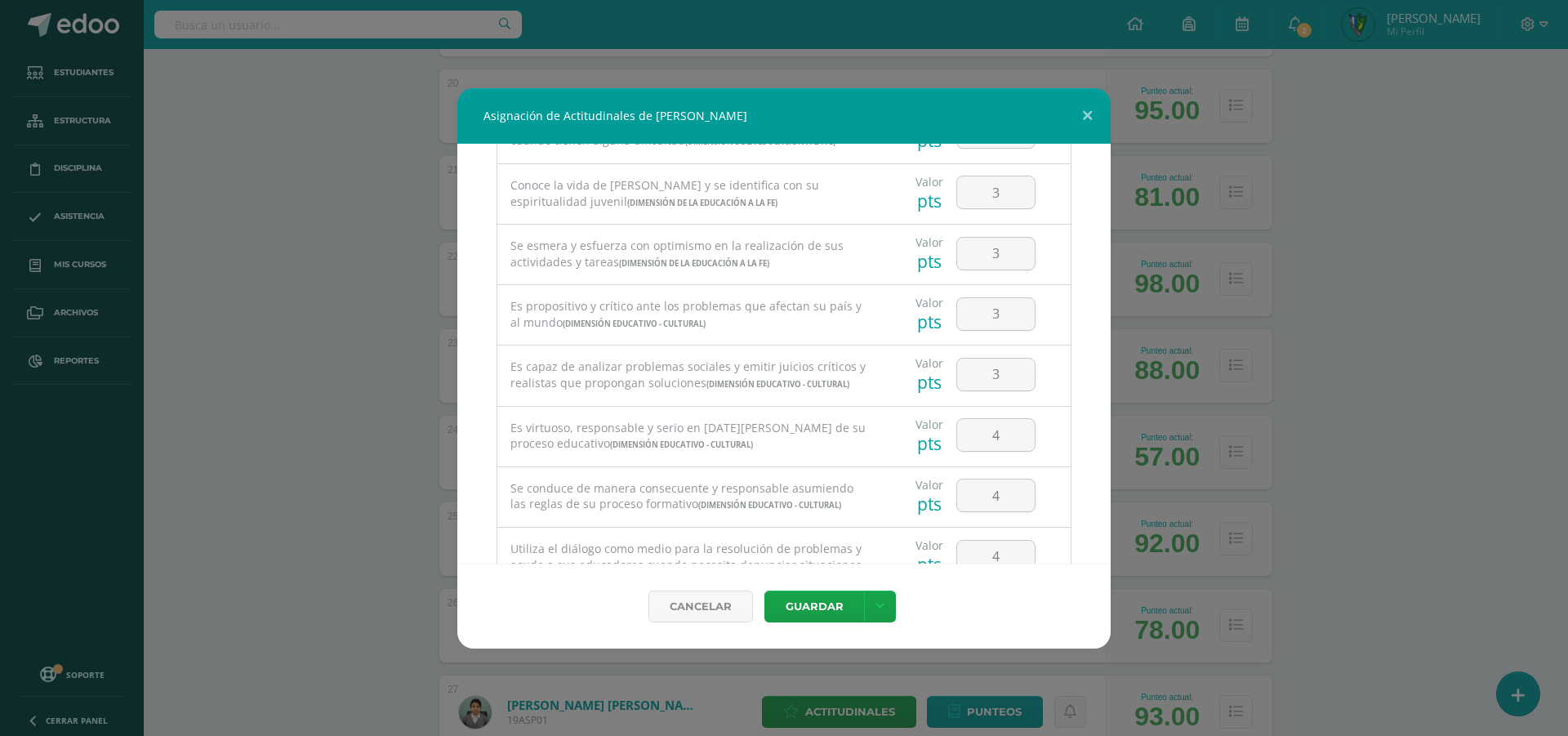
scroll to position [1105, 0]
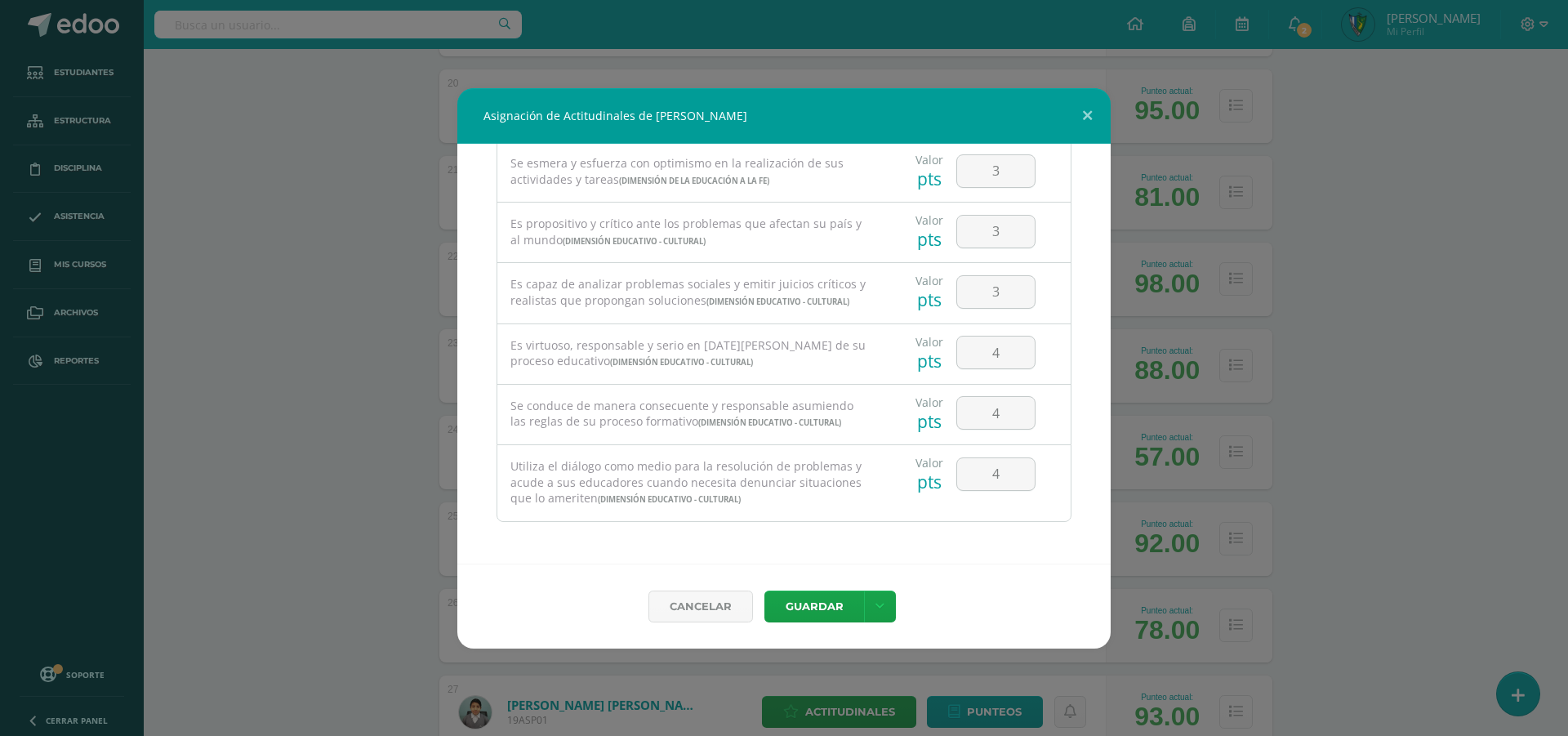
click at [1458, 396] on div "Asignación de Actitudinales de [PERSON_NAME] Todas las Categorias Todas las Cat…" at bounding box center [784, 368] width 1555 height 560
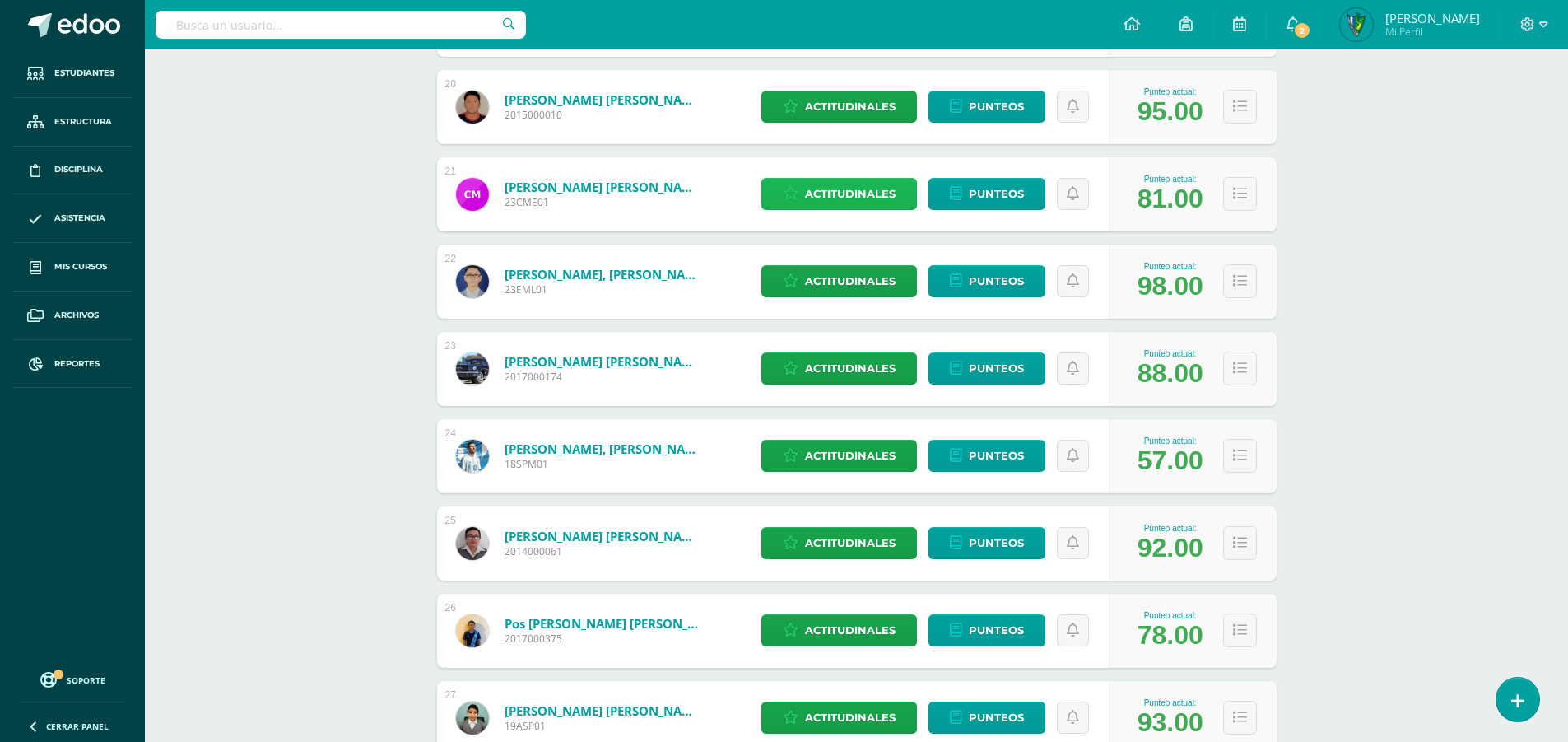
click at [845, 192] on span "Actitudinales" at bounding box center [850, 194] width 90 height 31
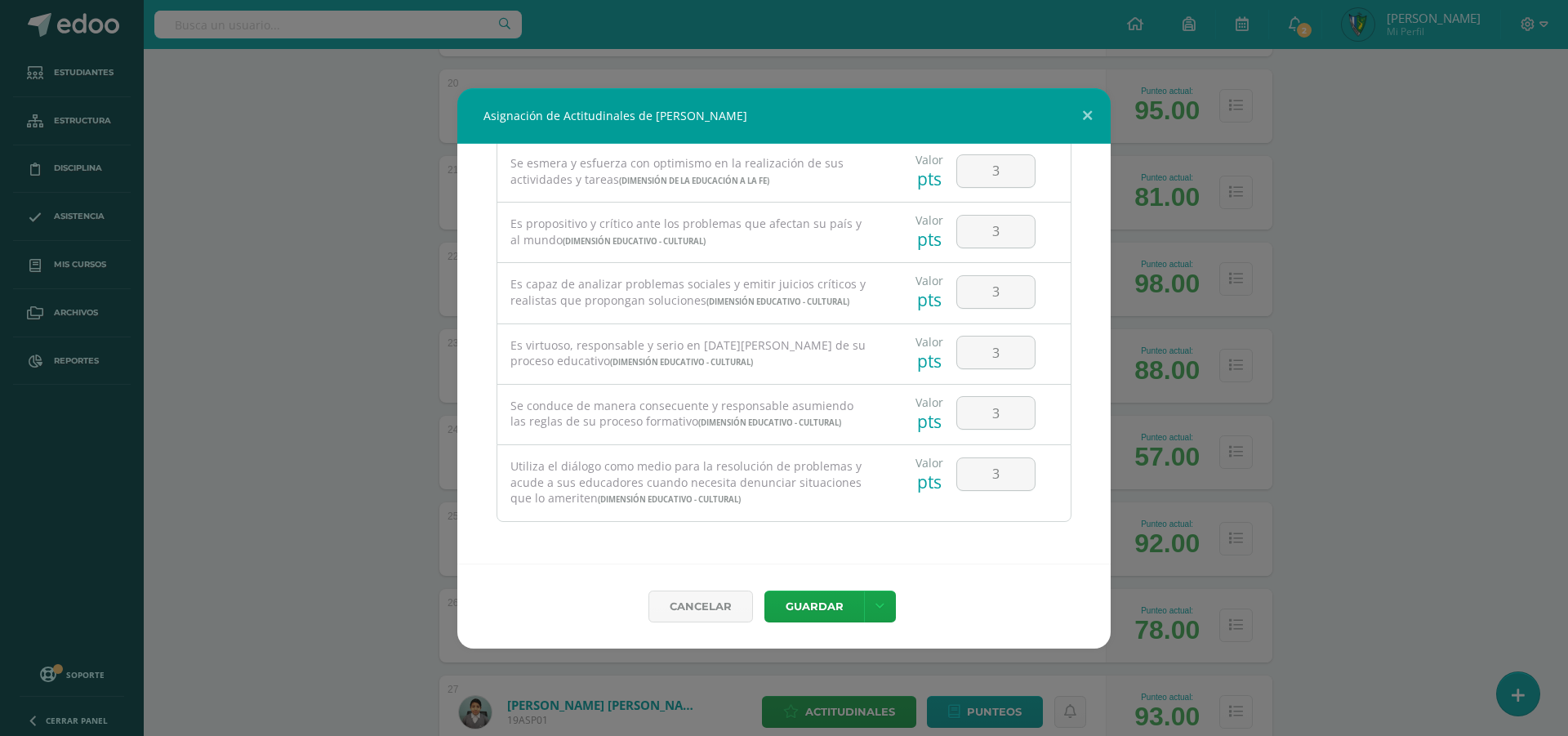
click at [1397, 402] on div "Asignación de Actitudinales de [PERSON_NAME] Todas las Categorias Todas las Cat…" at bounding box center [784, 368] width 1555 height 560
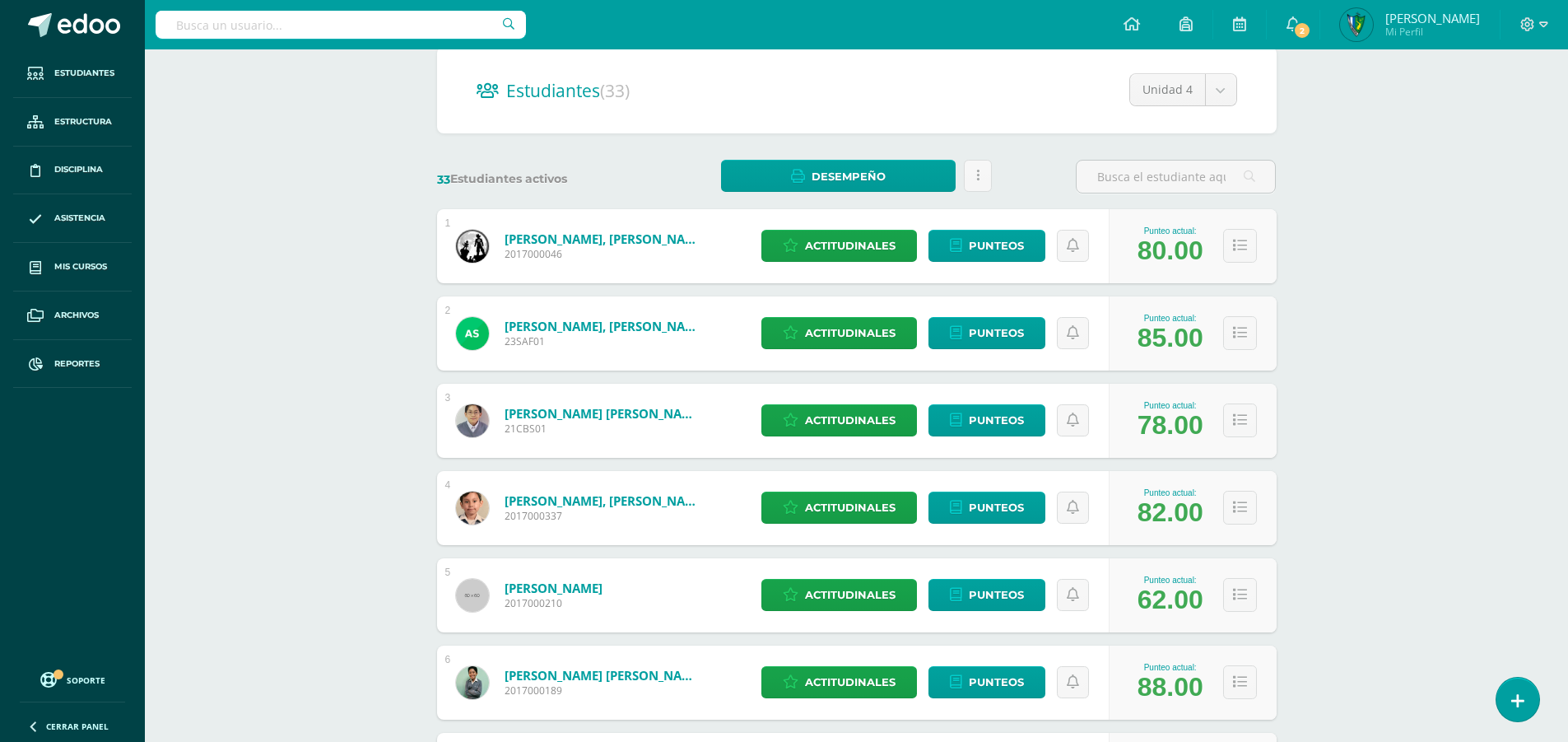
scroll to position [0, 0]
